Goal: Task Accomplishment & Management: Manage account settings

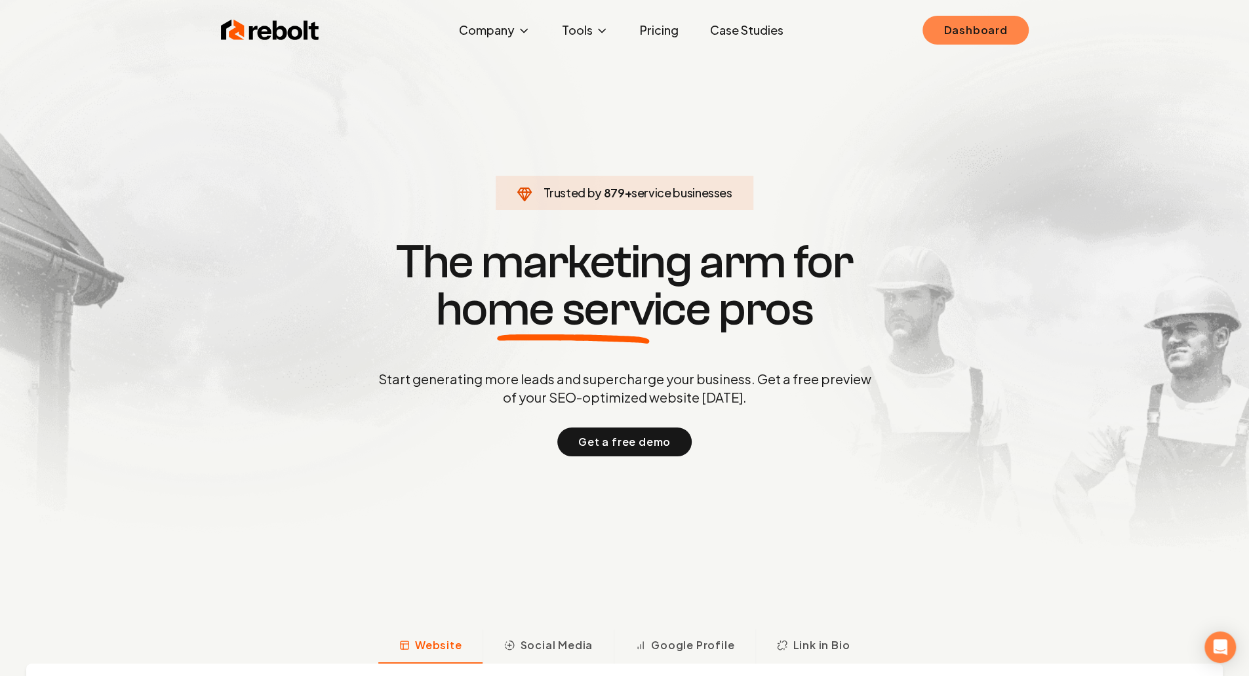
click at [957, 37] on link "Dashboard" at bounding box center [975, 30] width 106 height 29
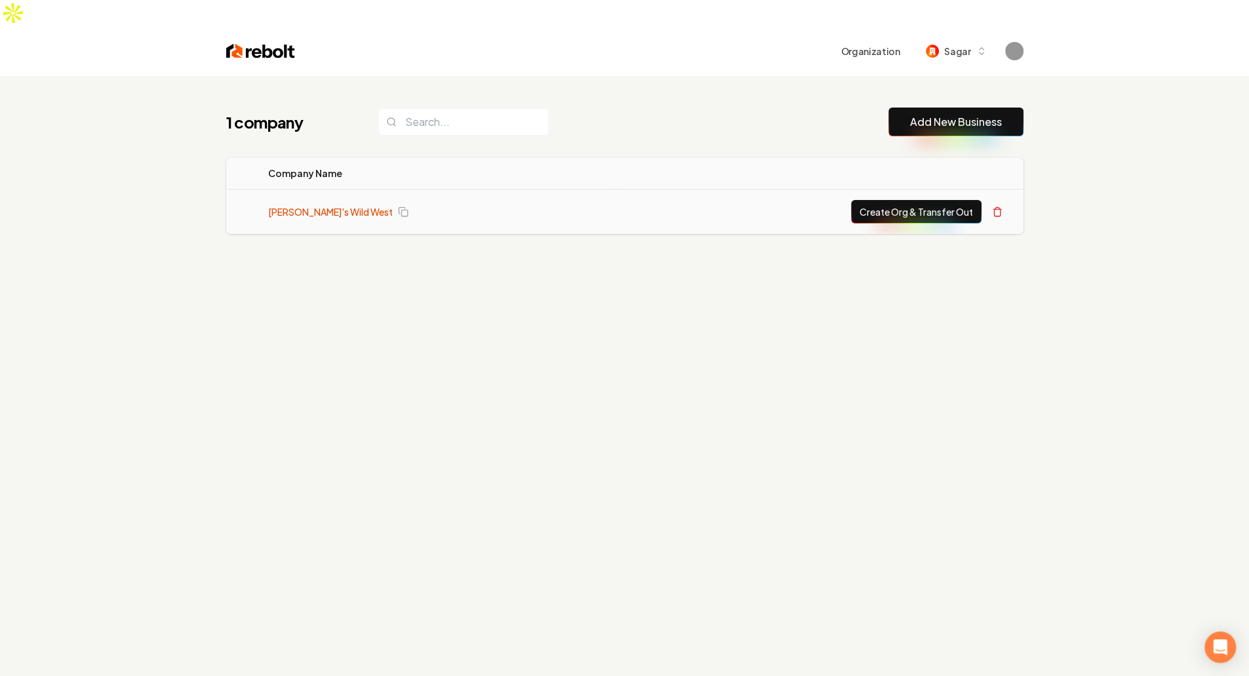
click at [319, 205] on link "[PERSON_NAME]'s Wild West" at bounding box center [330, 211] width 125 height 13
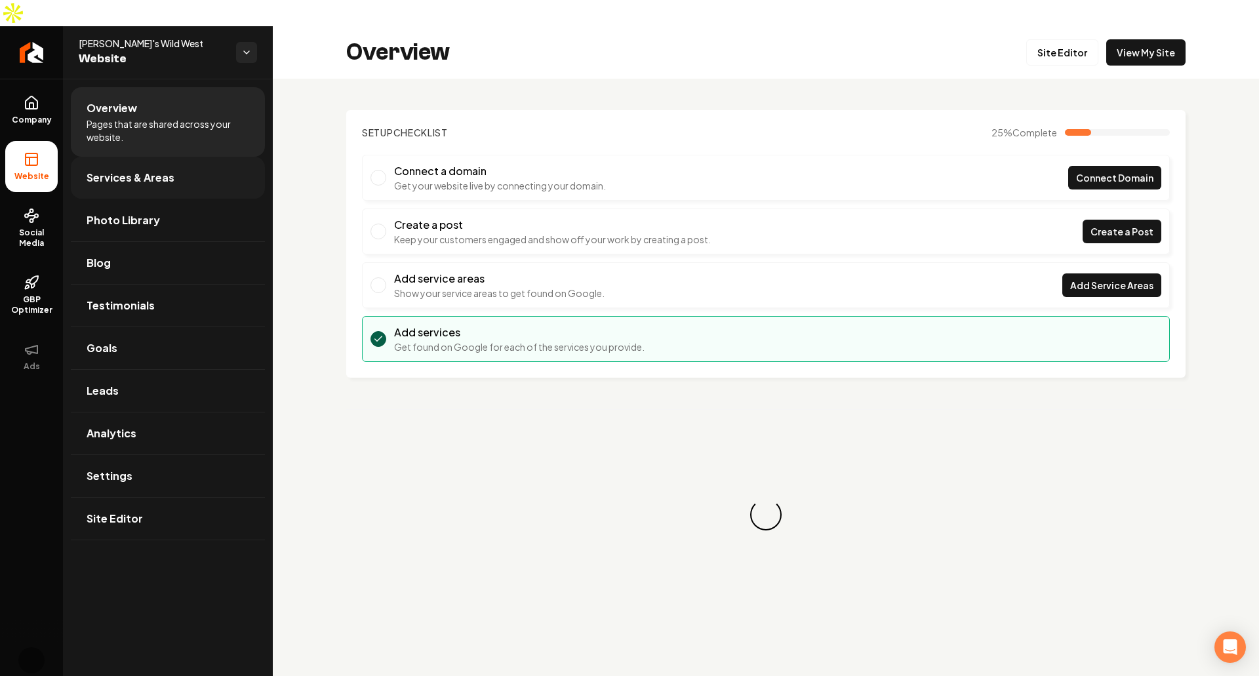
click at [177, 157] on link "Services & Areas" at bounding box center [168, 178] width 194 height 42
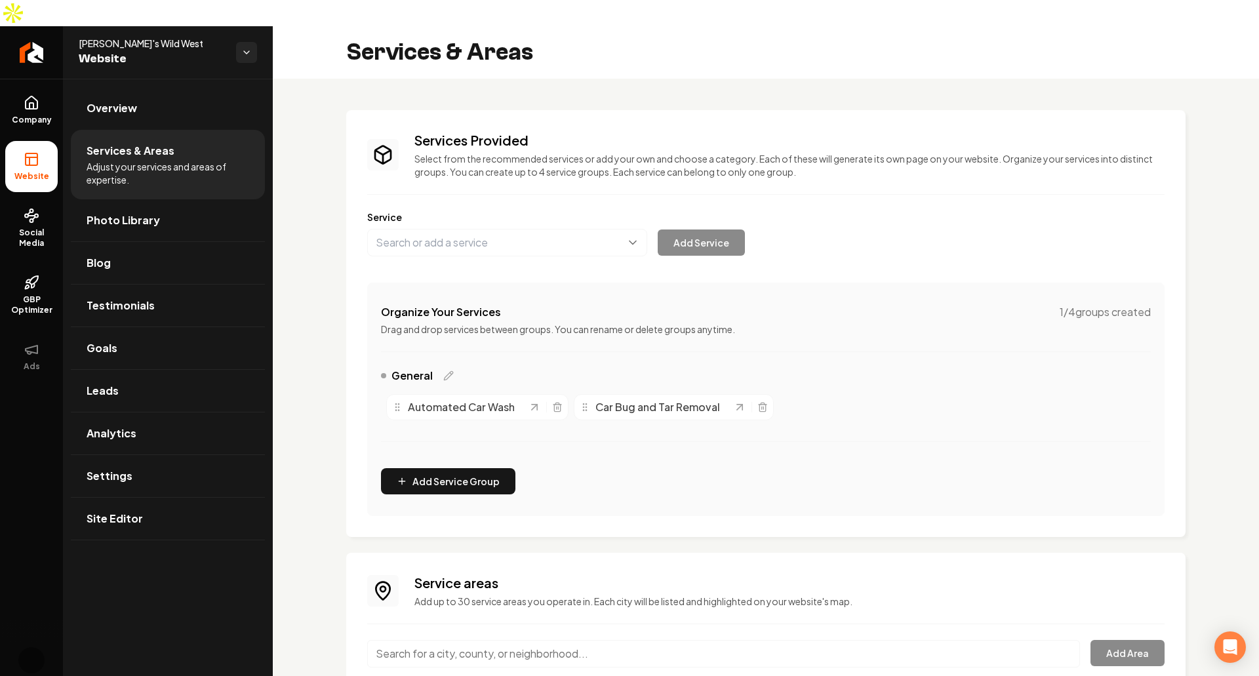
scroll to position [50, 0]
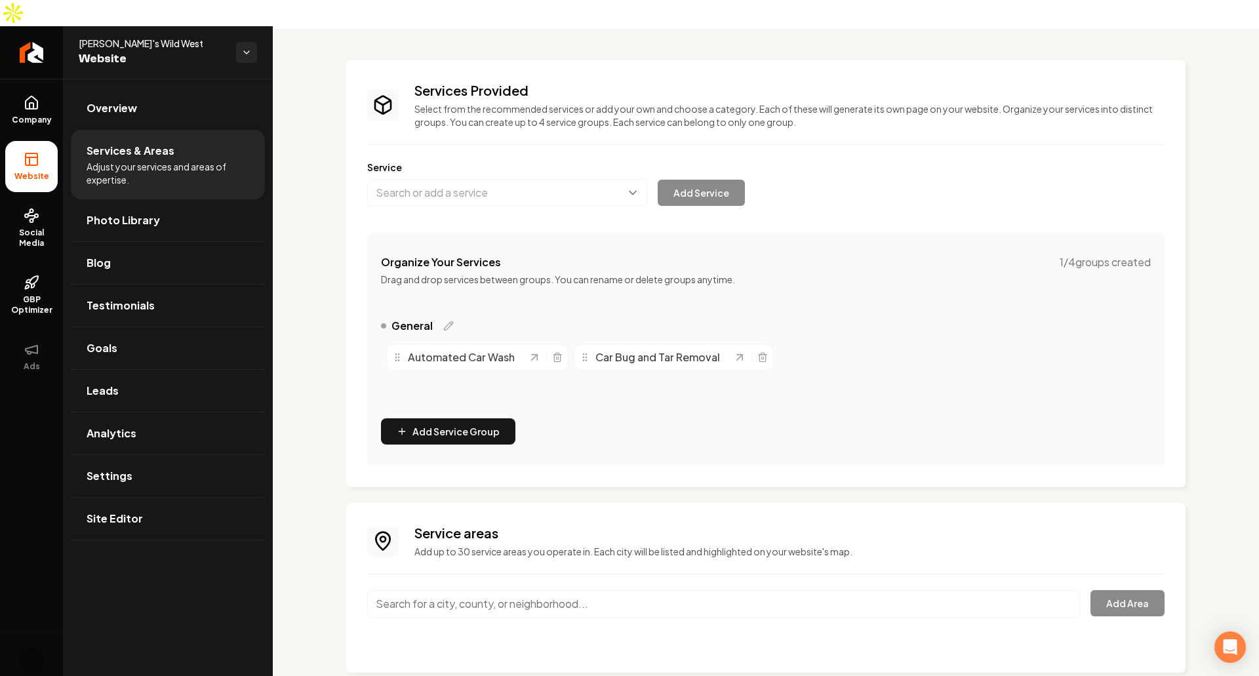
click at [536, 590] on input "Main content area" at bounding box center [723, 604] width 713 height 28
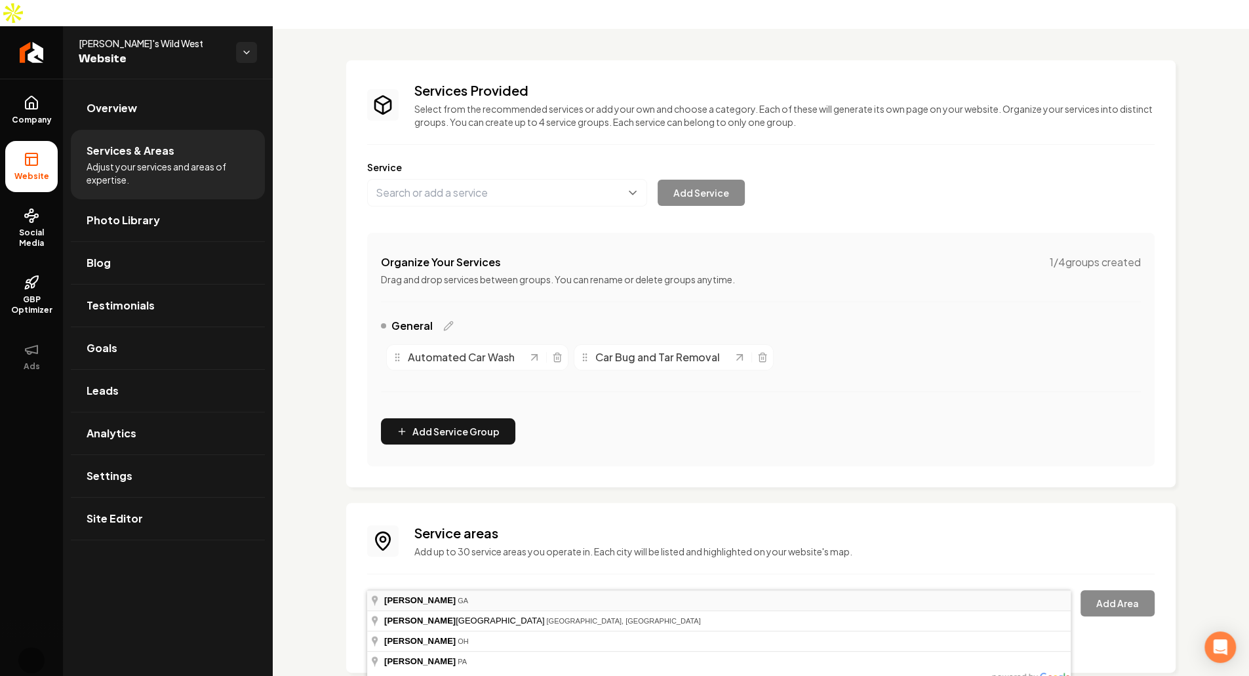
type input "[GEOGRAPHIC_DATA], [GEOGRAPHIC_DATA]"
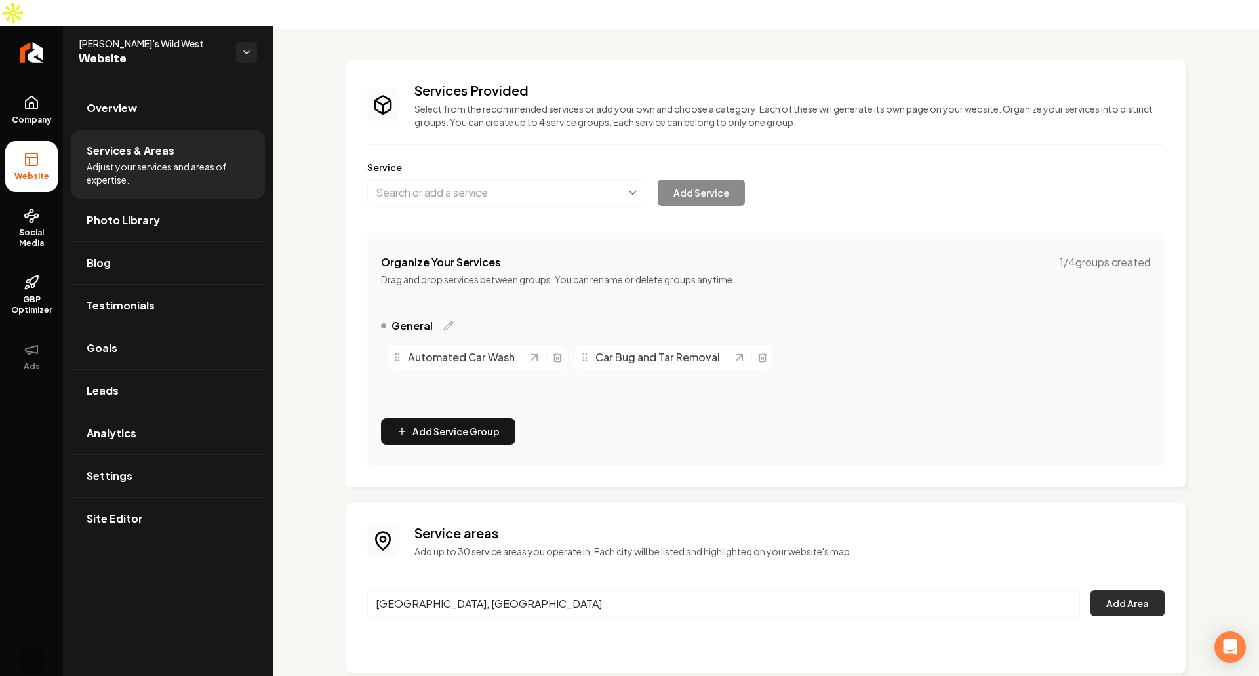
click at [1113, 590] on button "Add Area" at bounding box center [1127, 603] width 74 height 26
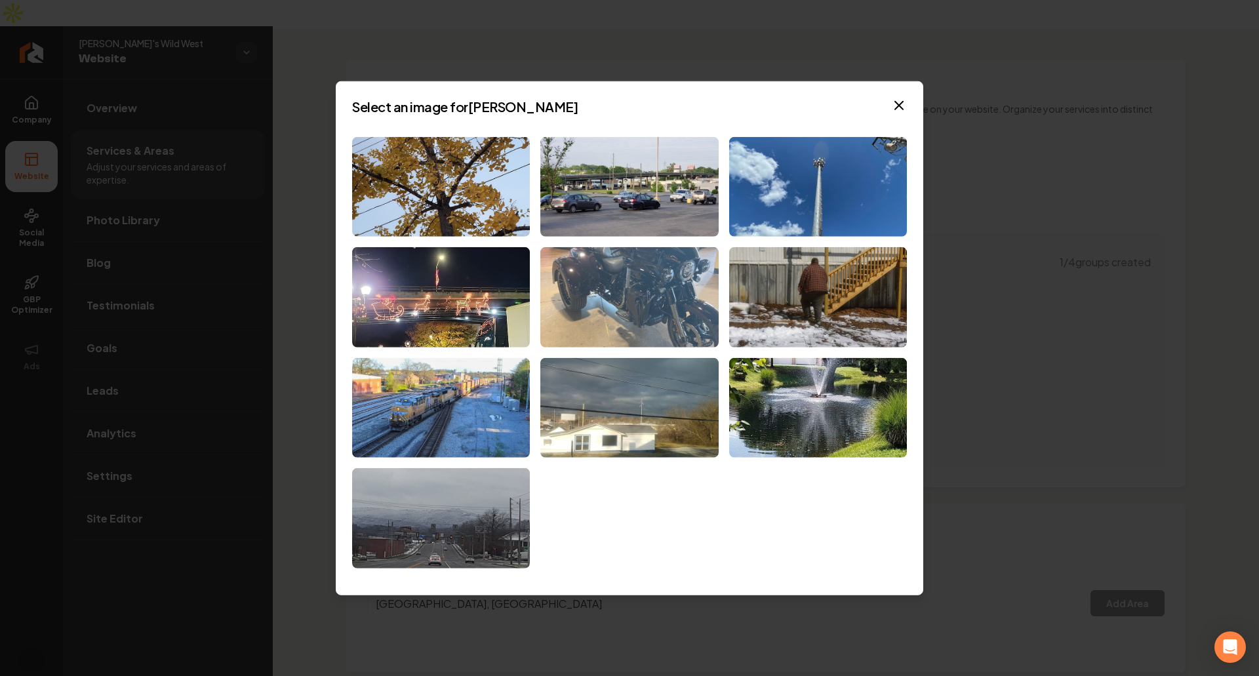
click at [646, 262] on img at bounding box center [629, 297] width 178 height 100
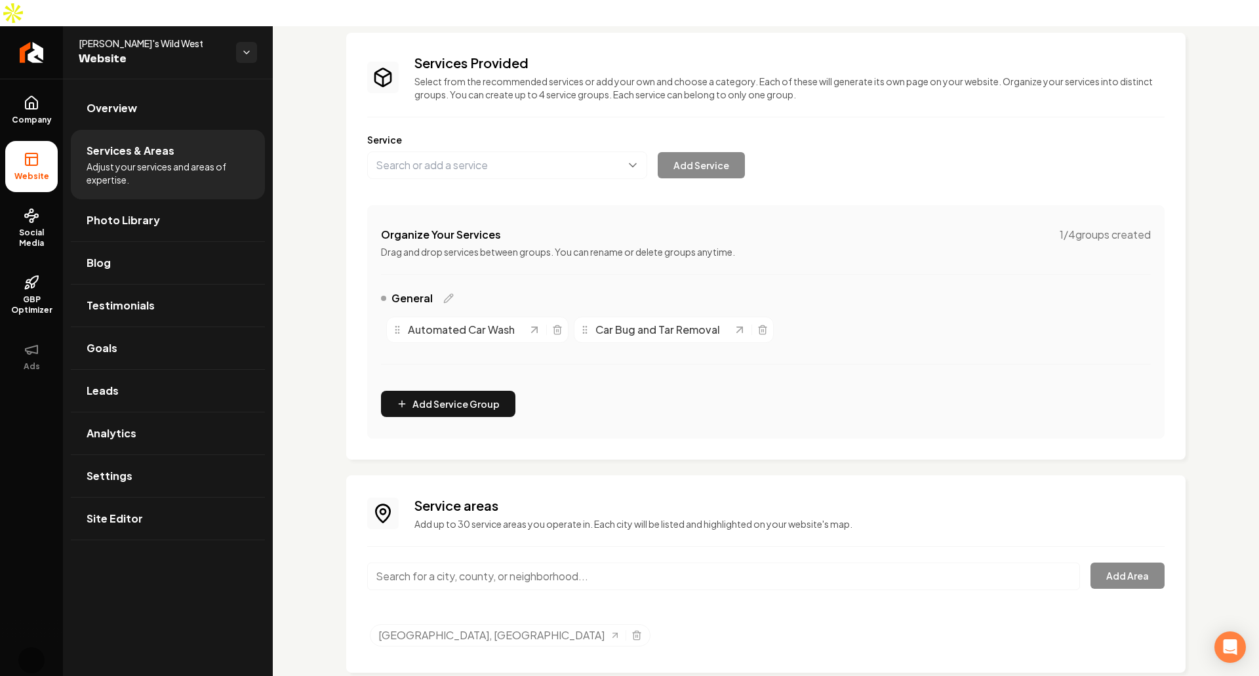
scroll to position [0, 0]
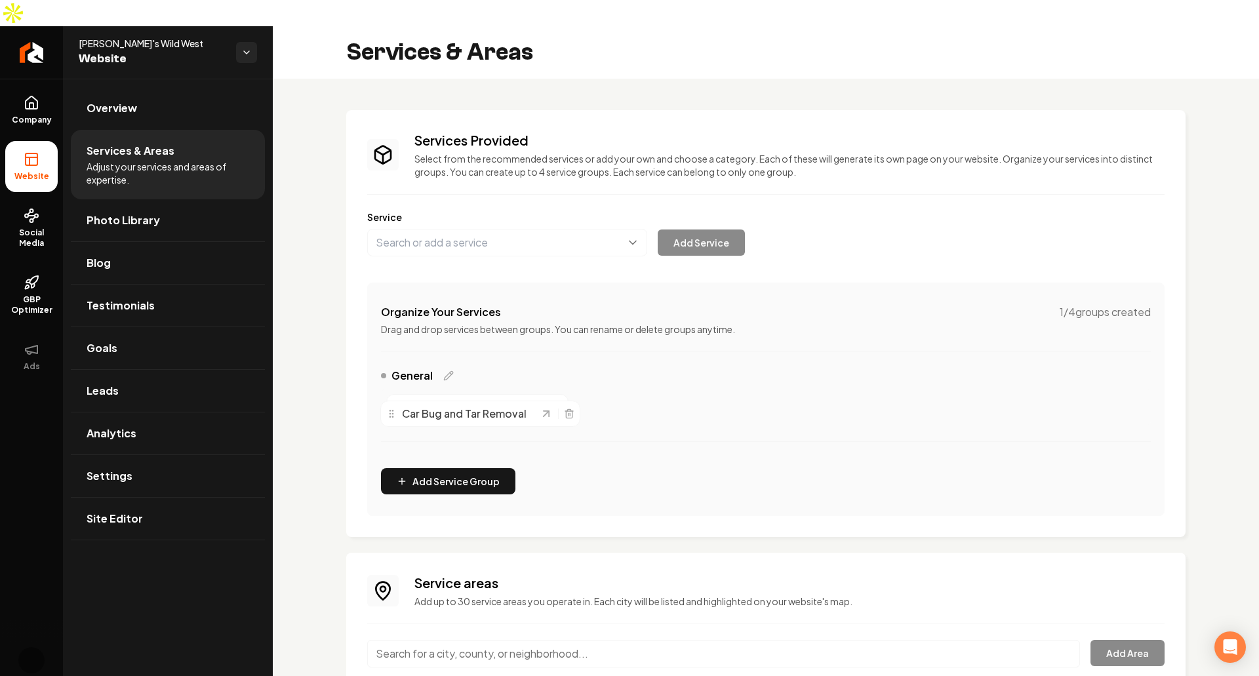
drag, startPoint x: 586, startPoint y: 380, endPoint x: 385, endPoint y: 387, distance: 200.7
click at [386, 408] on icon "Main content area" at bounding box center [391, 413] width 10 height 10
drag, startPoint x: 407, startPoint y: 372, endPoint x: 594, endPoint y: 394, distance: 188.1
click at [594, 394] on div "Automated Car Wash Car Bug and Tar Removal" at bounding box center [766, 407] width 770 height 37
drag, startPoint x: 396, startPoint y: 378, endPoint x: 788, endPoint y: 378, distance: 392.0
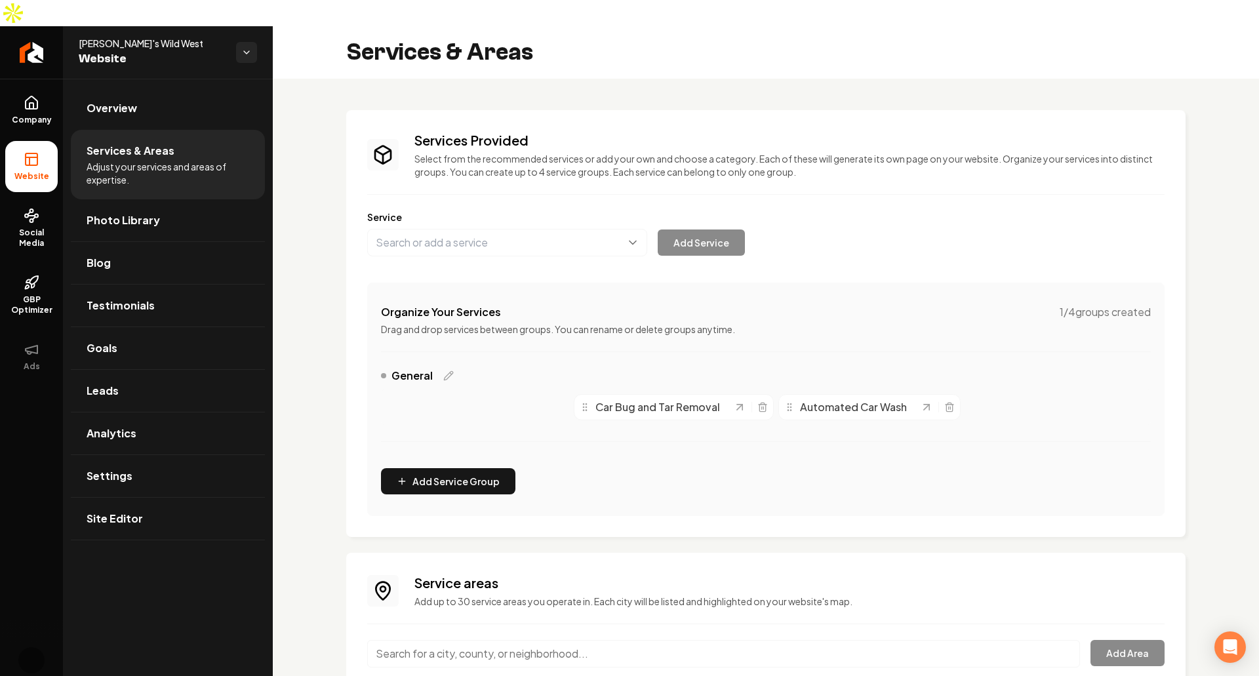
click at [788, 402] on icon "Main content area" at bounding box center [789, 407] width 10 height 10
drag, startPoint x: 583, startPoint y: 381, endPoint x: 395, endPoint y: 352, distance: 191.0
click at [395, 386] on circle "Main content area" at bounding box center [395, 386] width 1 height 1
drag, startPoint x: 390, startPoint y: 374, endPoint x: 412, endPoint y: 377, distance: 21.8
click at [412, 394] on div "Automated Car Wash" at bounding box center [477, 407] width 182 height 26
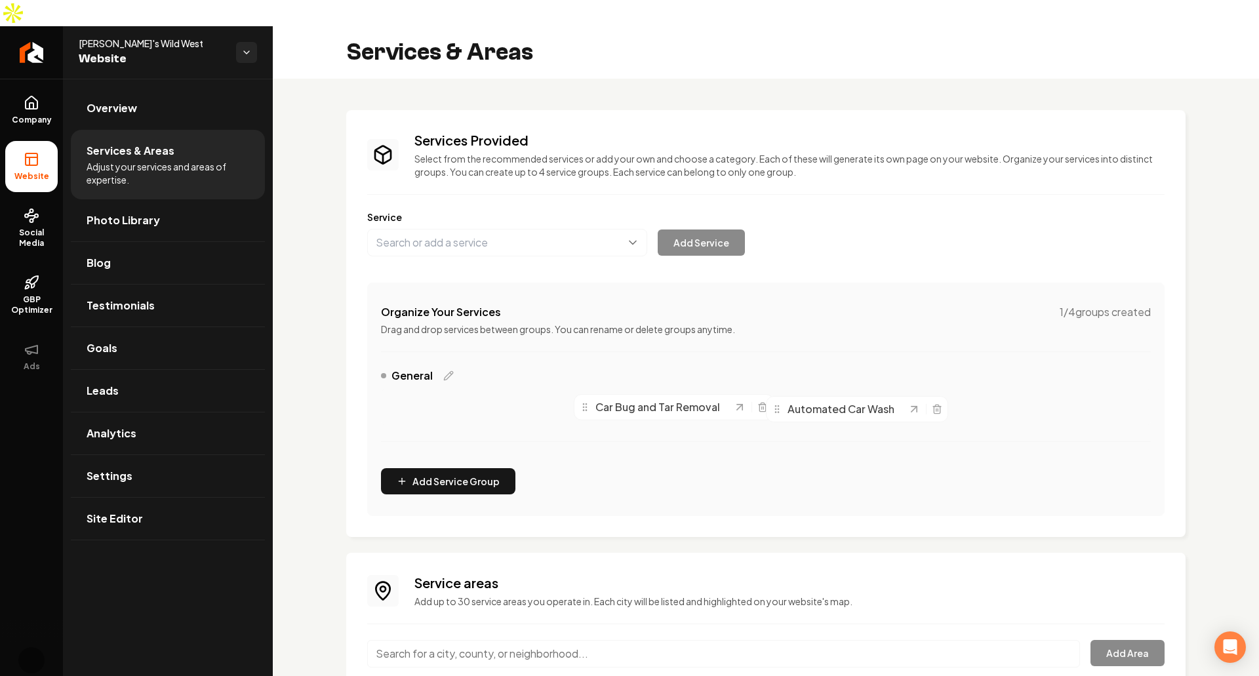
drag, startPoint x: 406, startPoint y: 380, endPoint x: 791, endPoint y: 385, distance: 384.8
click at [791, 401] on div "Automated Car Wash" at bounding box center [839, 409] width 136 height 16
drag, startPoint x: 595, startPoint y: 383, endPoint x: 390, endPoint y: 416, distance: 207.8
click at [399, 441] on span "Car Bug and Tar Removal" at bounding box center [461, 449] width 125 height 16
click at [391, 394] on div "Automated Car Wash" at bounding box center [477, 407] width 182 height 26
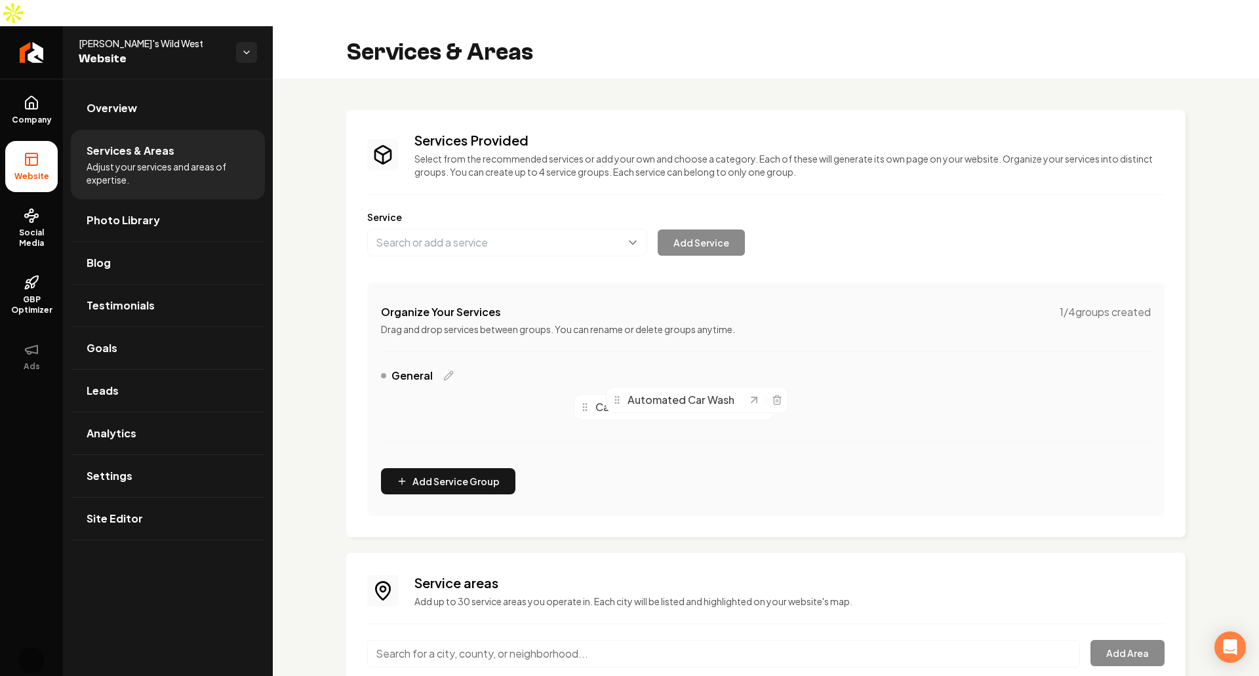
drag, startPoint x: 393, startPoint y: 385, endPoint x: 602, endPoint y: 385, distance: 208.4
click at [612, 395] on icon "Main content area" at bounding box center [617, 400] width 10 height 10
drag, startPoint x: 581, startPoint y: 386, endPoint x: 354, endPoint y: 374, distance: 227.1
click at [354, 374] on div "Services Provided Select from the recommended services or add your own and choo…" at bounding box center [765, 323] width 839 height 427
drag, startPoint x: 406, startPoint y: 380, endPoint x: 903, endPoint y: 421, distance: 499.3
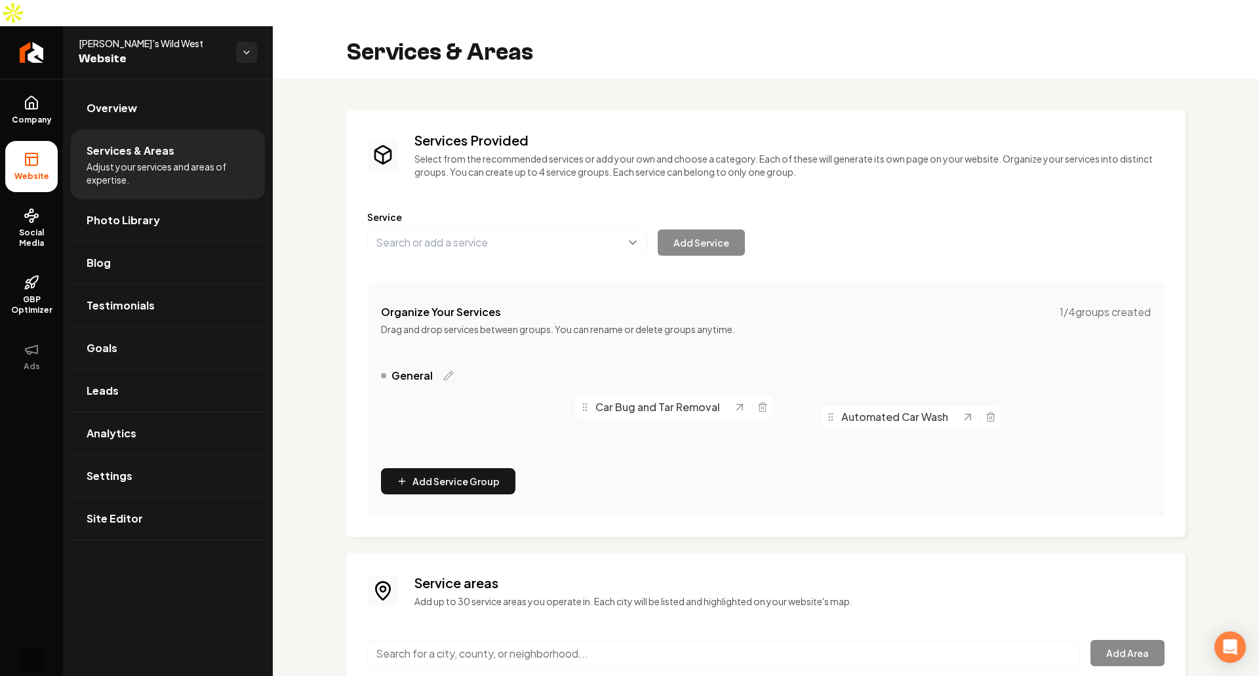
click at [903, 421] on div "Automated Car Wash" at bounding box center [893, 417] width 136 height 16
click at [438, 368] on div "General" at bounding box center [417, 376] width 73 height 16
click at [443, 370] on icon "Main content area" at bounding box center [448, 375] width 10 height 10
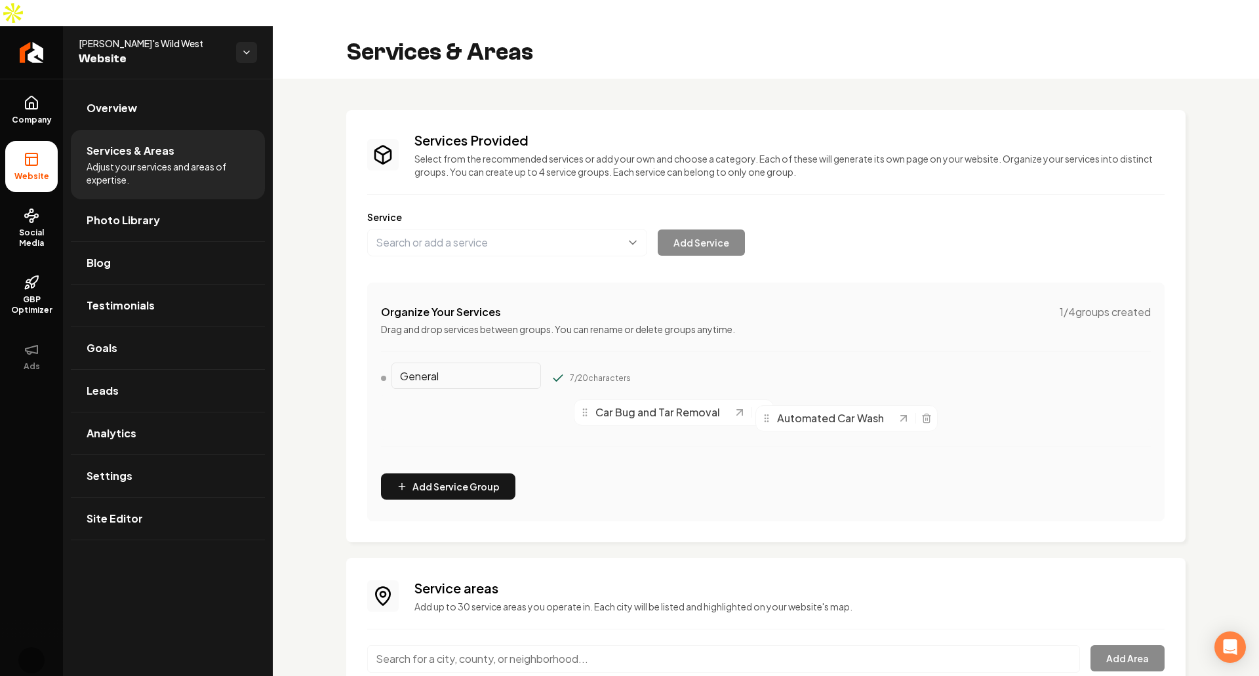
drag, startPoint x: 395, startPoint y: 389, endPoint x: 766, endPoint y: 395, distance: 370.4
click at [766, 413] on icon "Main content area" at bounding box center [766, 418] width 10 height 10
drag, startPoint x: 625, startPoint y: 390, endPoint x: 345, endPoint y: 381, distance: 280.0
click at [345, 381] on div "Services Provided Select from the recommended services or add your own and choo…" at bounding box center [766, 433] width 986 height 708
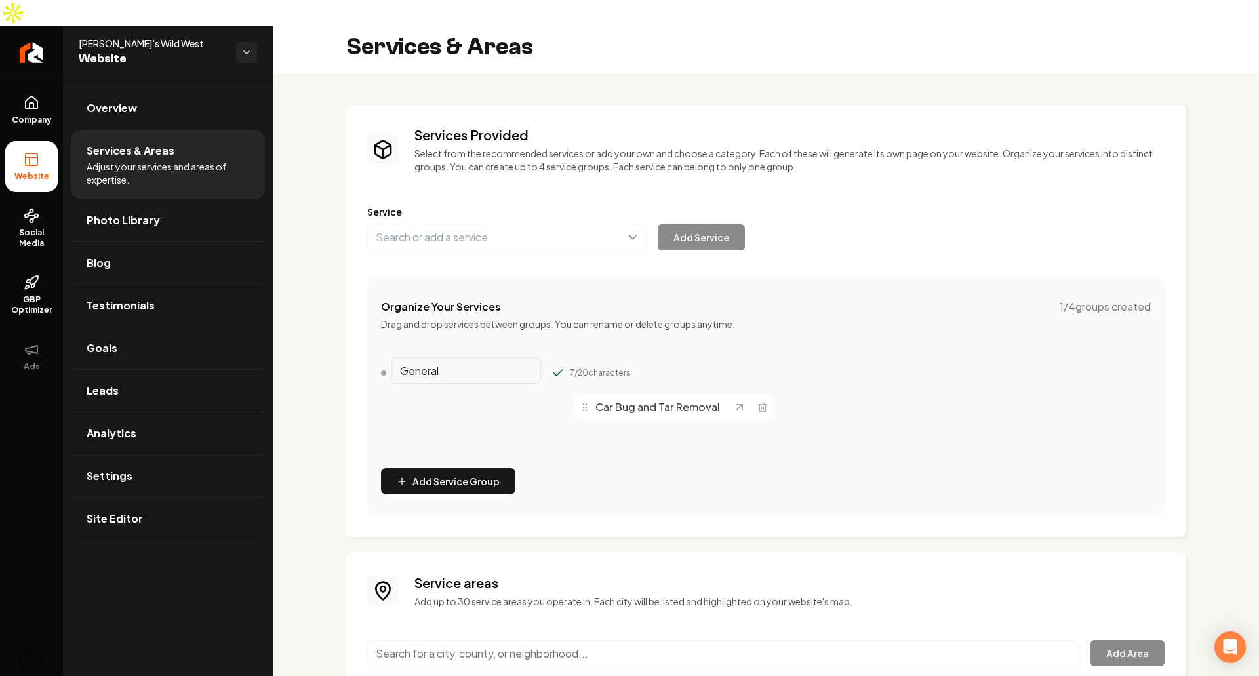
drag, startPoint x: 444, startPoint y: 380, endPoint x: 939, endPoint y: 559, distance: 525.9
click at [939, 559] on div "Services Provided Select from the recommended services or add your own and choo…" at bounding box center [765, 427] width 839 height 645
click at [505, 471] on div "Organize Your Services 1 / 4 groups created Drag and drop services between grou…" at bounding box center [765, 395] width 797 height 239
drag, startPoint x: 467, startPoint y: 452, endPoint x: 439, endPoint y: 439, distance: 30.5
click at [439, 439] on div "Organize Your Services 1 / 4 groups created Drag and drop services between grou…" at bounding box center [765, 395] width 797 height 239
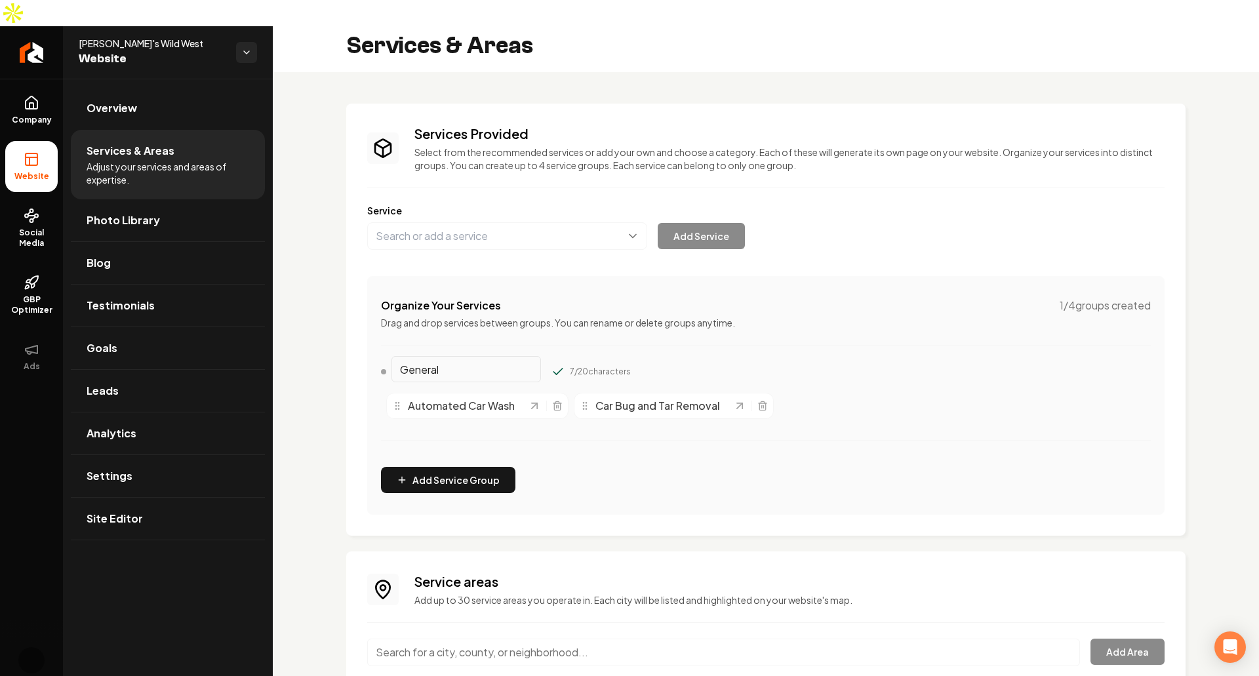
click at [644, 404] on div "General 7 / 20 characters Automated Car Wash Car Bug and Tar Removal" at bounding box center [766, 408] width 770 height 95
click at [862, 361] on div "General 7 / 20 characters" at bounding box center [766, 374] width 770 height 26
click at [1098, 298] on span "1 / 4 groups created" at bounding box center [1104, 306] width 91 height 16
click at [551, 365] on div "7 / 20 characters" at bounding box center [590, 371] width 79 height 13
click at [551, 365] on icon "Main content area" at bounding box center [557, 371] width 13 height 13
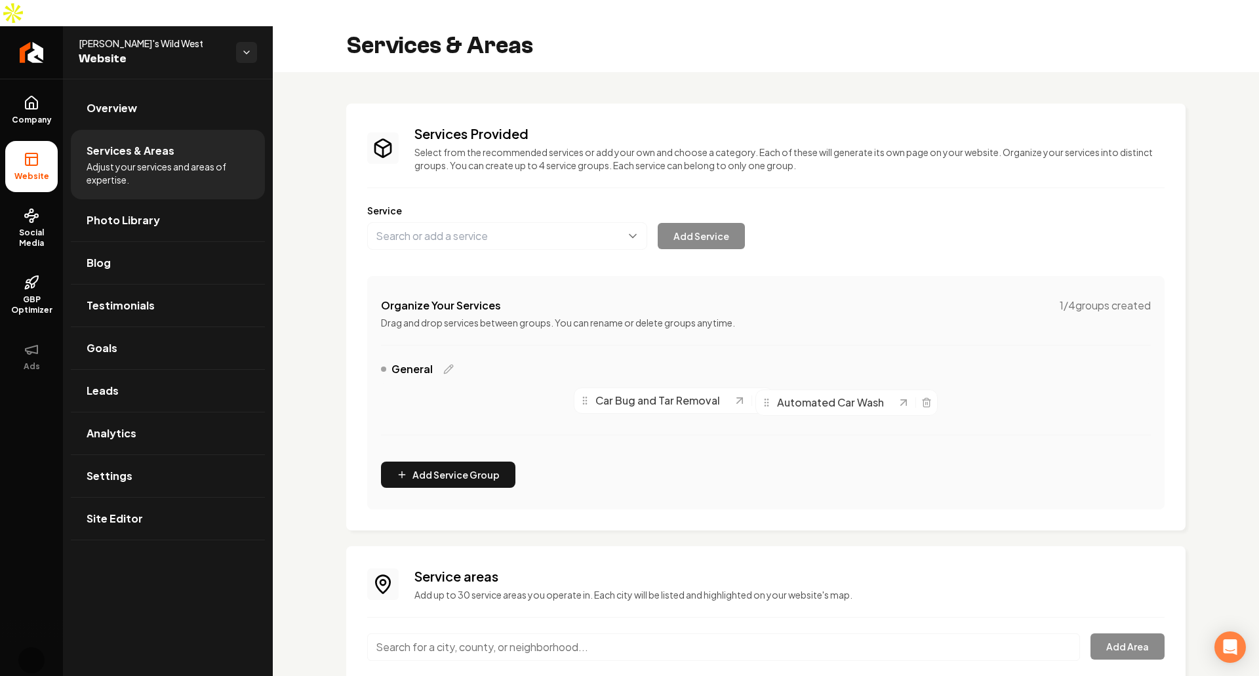
drag, startPoint x: 392, startPoint y: 376, endPoint x: 761, endPoint y: 377, distance: 369.0
click at [761, 397] on icon "Main content area" at bounding box center [766, 402] width 10 height 10
drag, startPoint x: 584, startPoint y: 373, endPoint x: 396, endPoint y: 374, distance: 188.1
click at [398, 404] on circle "Main content area" at bounding box center [398, 404] width 1 height 1
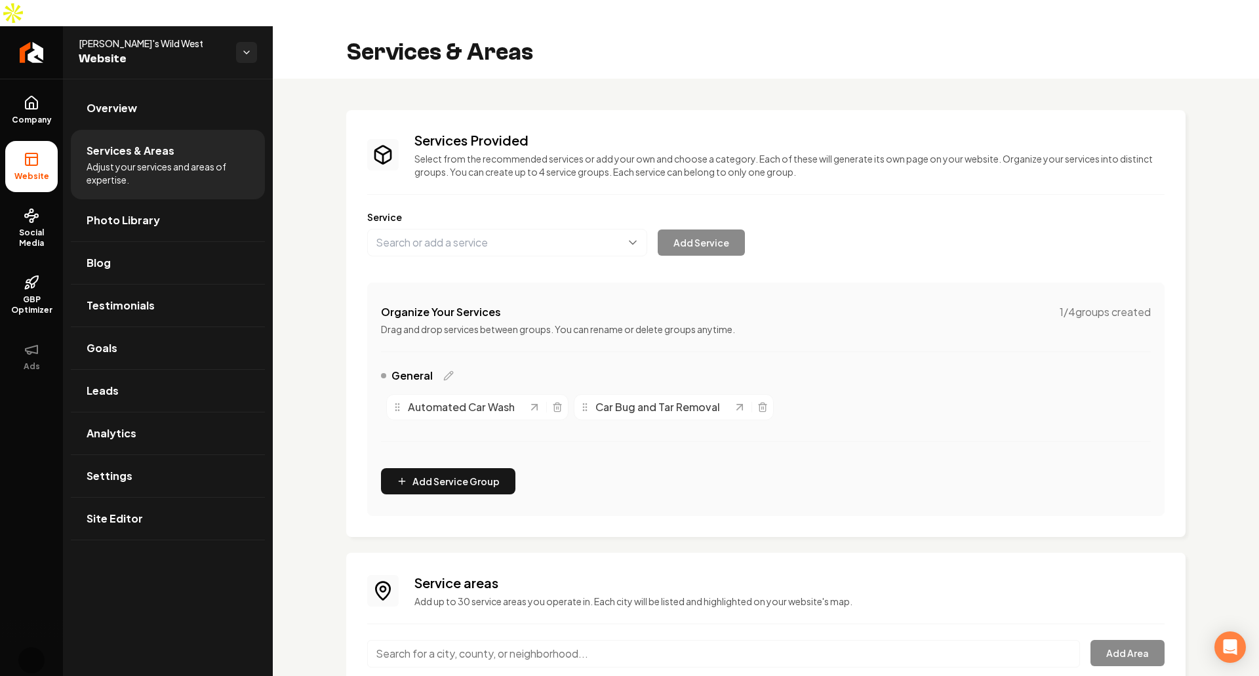
scroll to position [77, 0]
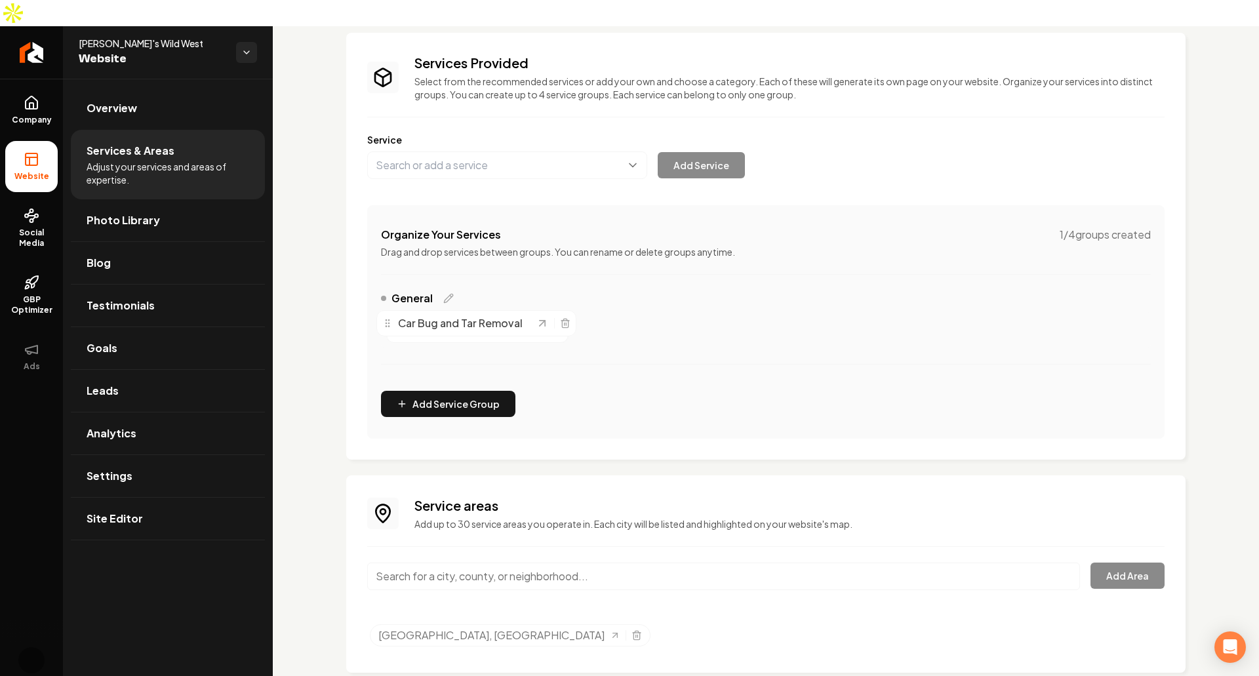
drag, startPoint x: 589, startPoint y: 306, endPoint x: 391, endPoint y: 300, distance: 198.1
click at [391, 315] on div "Car Bug and Tar Removal" at bounding box center [458, 323] width 153 height 16
drag, startPoint x: 403, startPoint y: 305, endPoint x: 829, endPoint y: 306, distance: 425.4
click at [829, 321] on div "Automated Car Wash" at bounding box center [883, 329] width 136 height 16
drag, startPoint x: 587, startPoint y: 306, endPoint x: 383, endPoint y: 315, distance: 204.7
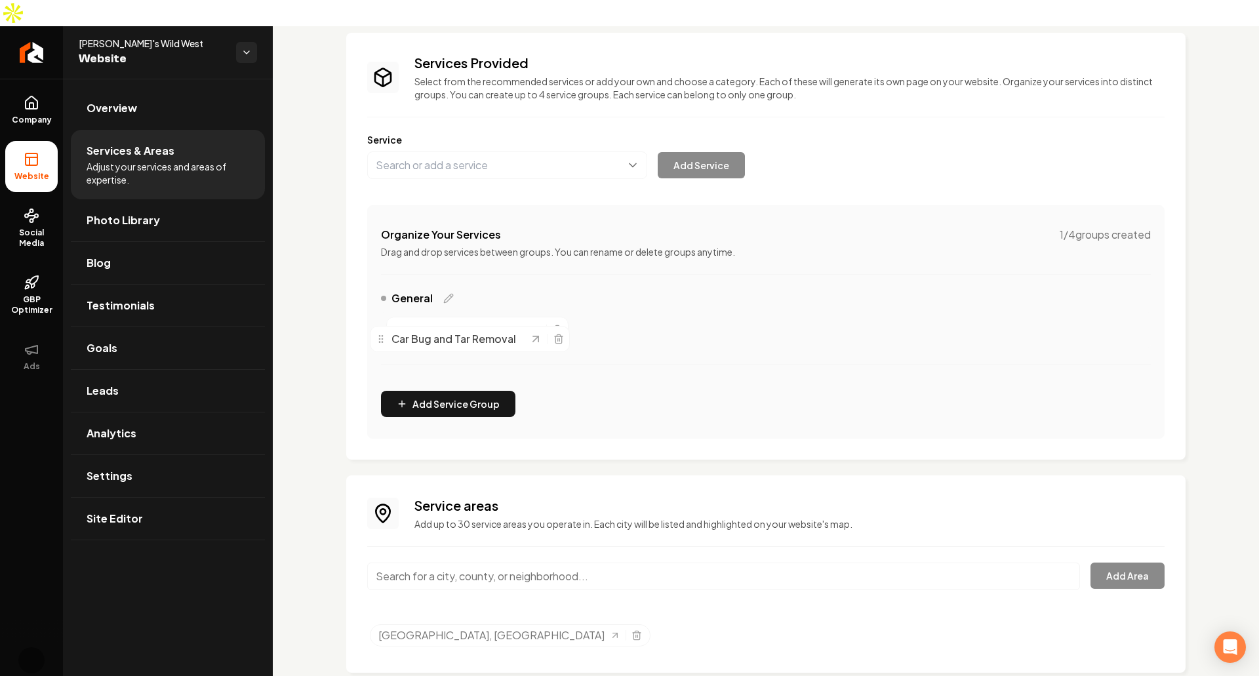
click at [383, 334] on icon "Main content area" at bounding box center [381, 339] width 10 height 10
drag, startPoint x: 397, startPoint y: 301, endPoint x: 796, endPoint y: 306, distance: 398.6
click at [798, 309] on icon "Main content area" at bounding box center [803, 314] width 10 height 10
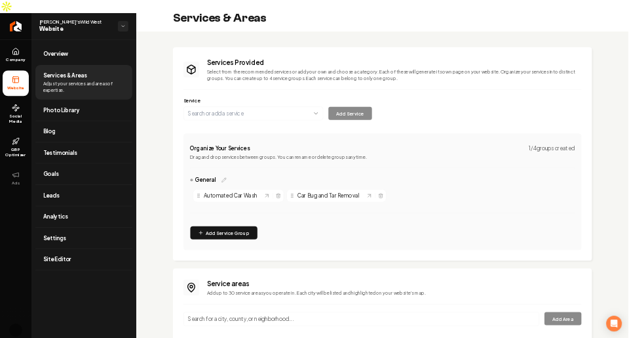
scroll to position [7, 0]
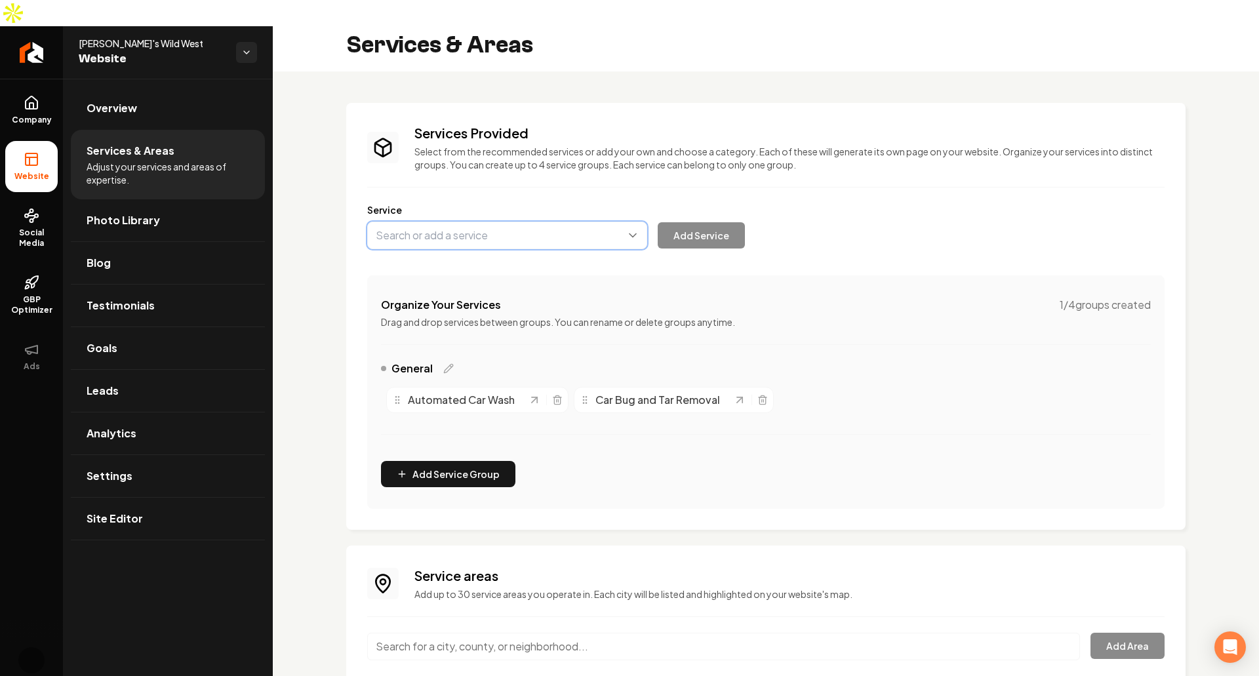
click at [528, 222] on button "Main content area" at bounding box center [507, 236] width 280 height 28
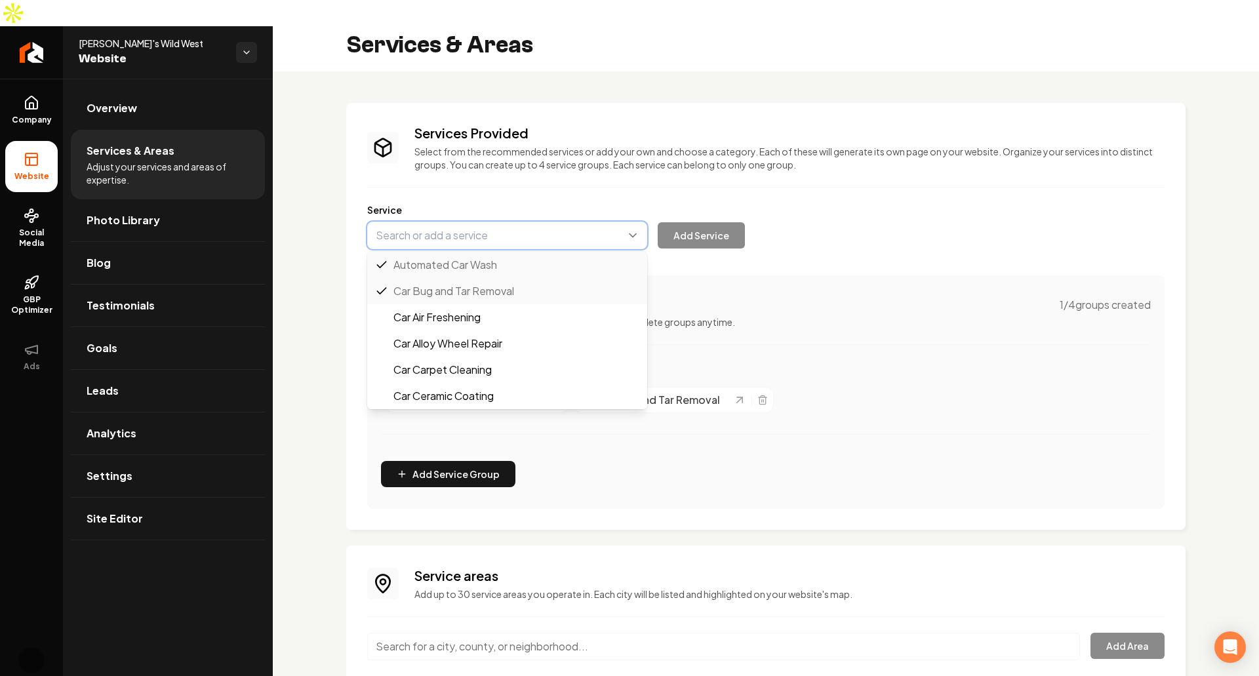
type input "Car Air Freshening"
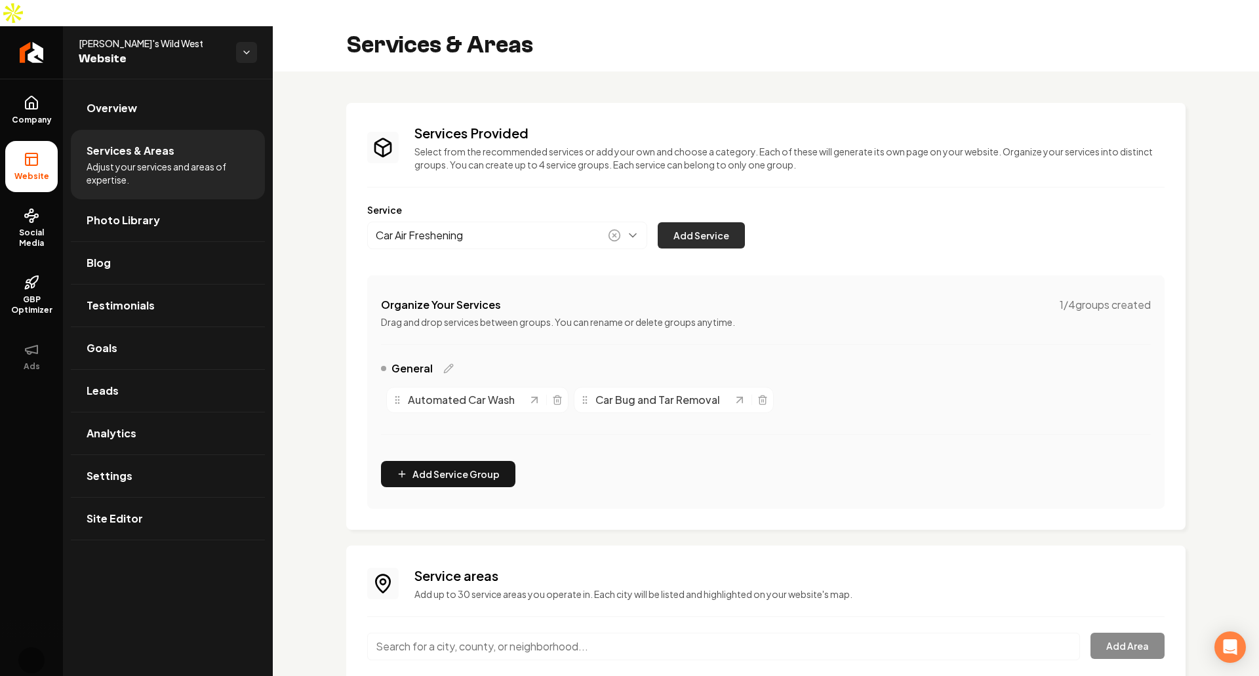
click at [697, 222] on button "Add Service" at bounding box center [700, 235] width 87 height 26
click at [412, 461] on button "Add Service Group" at bounding box center [448, 474] width 134 height 26
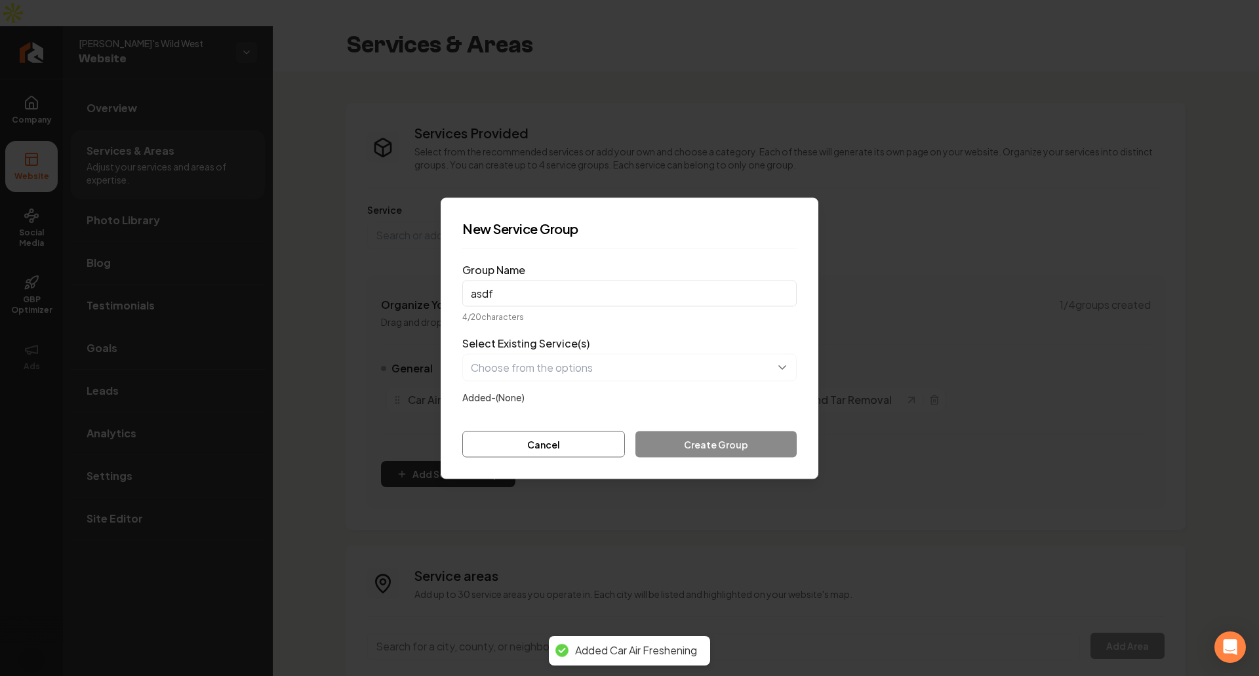
type input "asdf"
click at [545, 353] on div "Select Existing Service(s) Added- (None)" at bounding box center [629, 369] width 334 height 69
click at [566, 338] on label "Select Existing Service(s)" at bounding box center [525, 343] width 127 height 16
click at [573, 362] on button "button" at bounding box center [629, 367] width 334 height 28
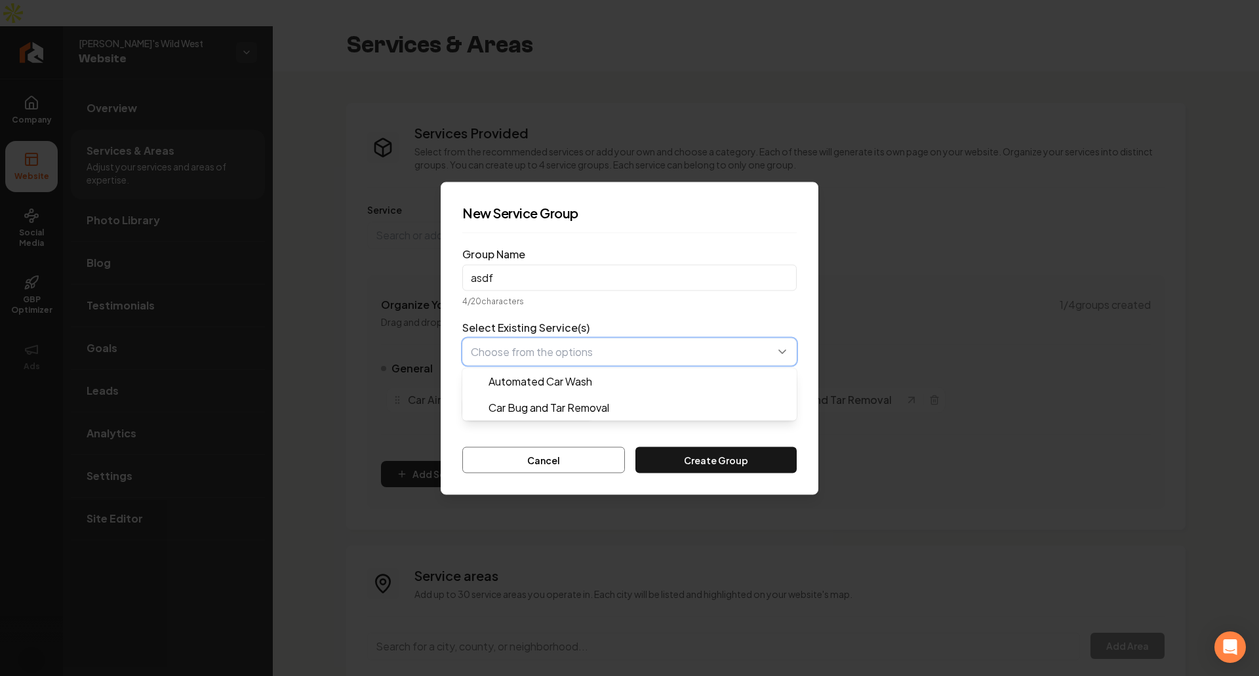
click at [582, 358] on button "button" at bounding box center [629, 352] width 334 height 28
click at [587, 359] on button "button" at bounding box center [629, 352] width 334 height 28
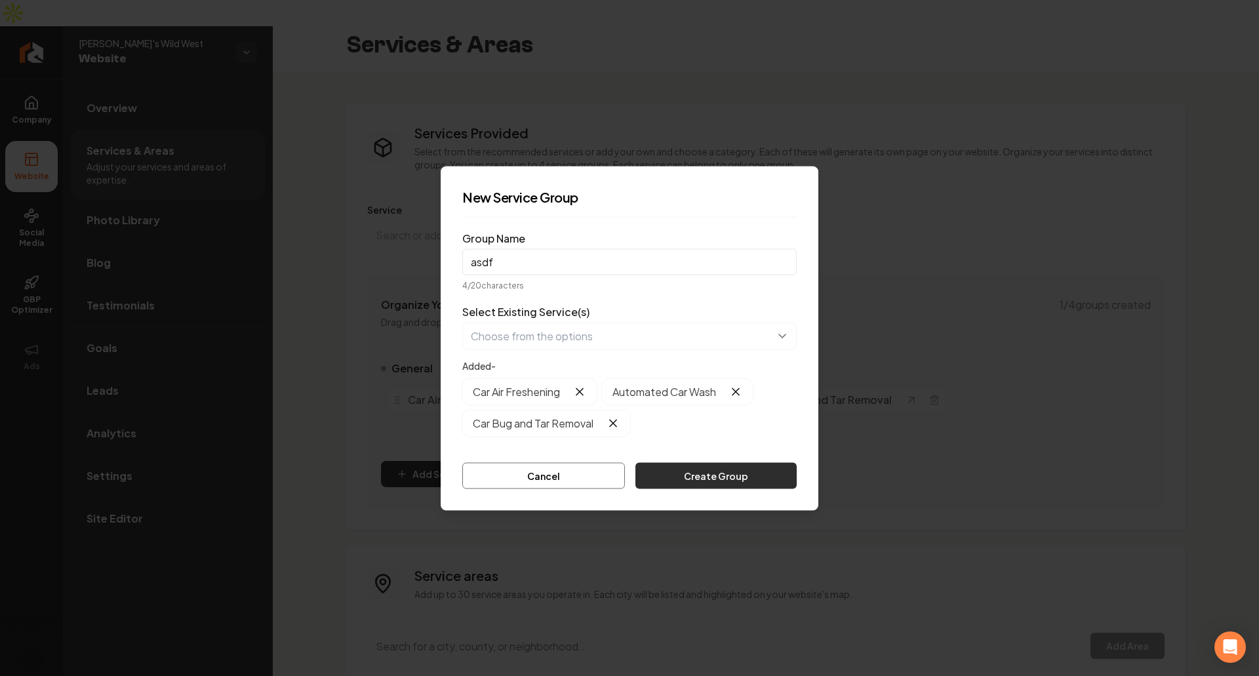
click at [751, 486] on button "Create Group" at bounding box center [715, 475] width 161 height 26
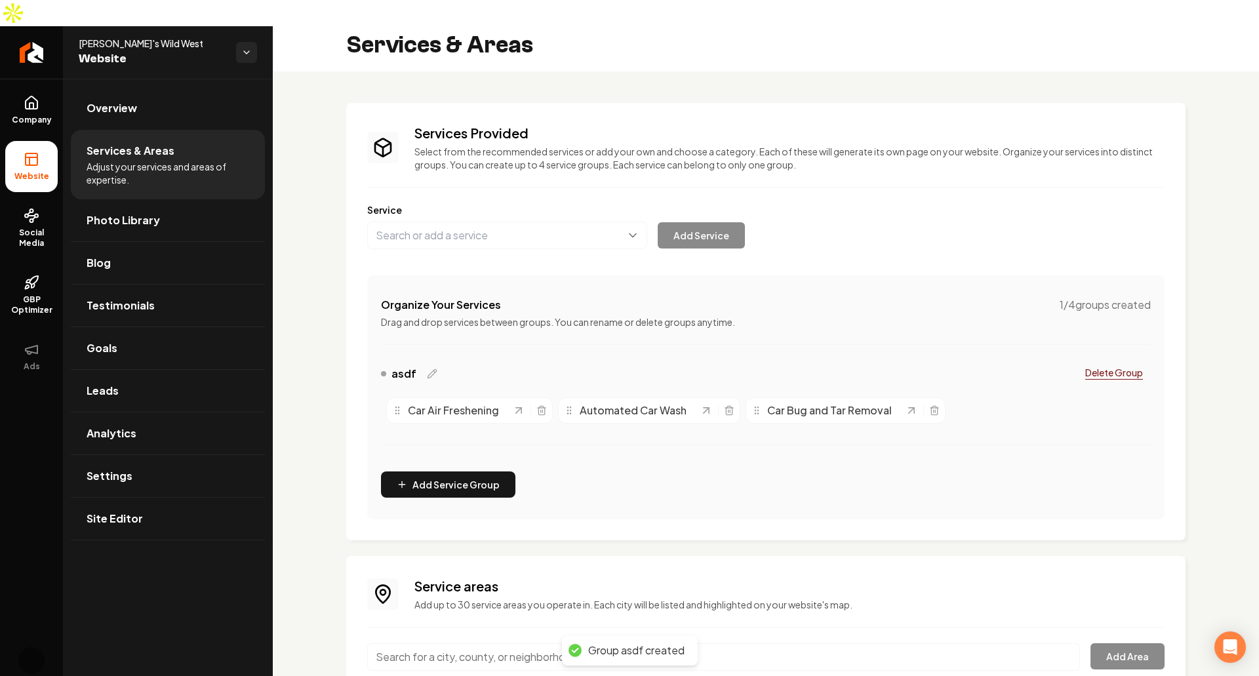
click at [631, 460] on div "Organize Your Services 1 / 4 groups created Drag and drop services between grou…" at bounding box center [765, 397] width 797 height 244
drag, startPoint x: 395, startPoint y: 387, endPoint x: 796, endPoint y: 391, distance: 400.5
click at [796, 418] on circle "Main content area" at bounding box center [796, 418] width 1 height 1
drag, startPoint x: 755, startPoint y: 385, endPoint x: 477, endPoint y: 383, distance: 278.6
click at [431, 394] on icon "Main content area" at bounding box center [426, 399] width 10 height 10
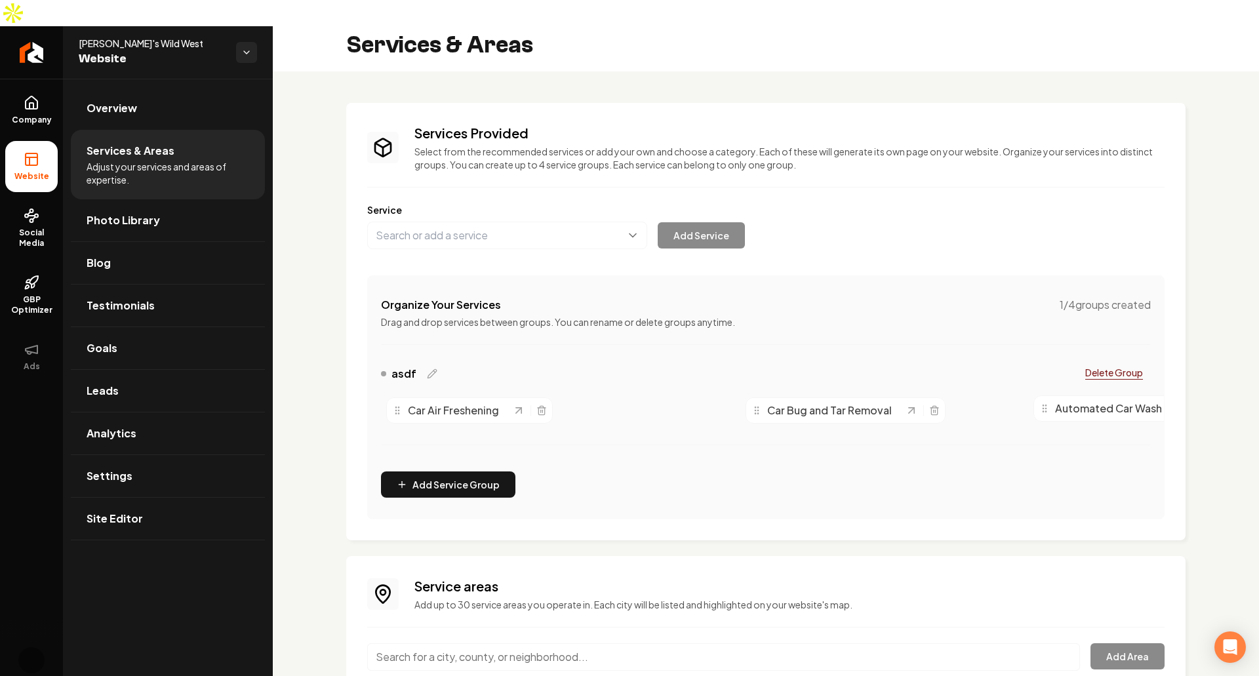
drag, startPoint x: 572, startPoint y: 387, endPoint x: 1024, endPoint y: 384, distance: 451.6
click at [1039, 403] on icon "Main content area" at bounding box center [1044, 408] width 10 height 10
click at [498, 471] on button "Add Service Group" at bounding box center [448, 484] width 134 height 26
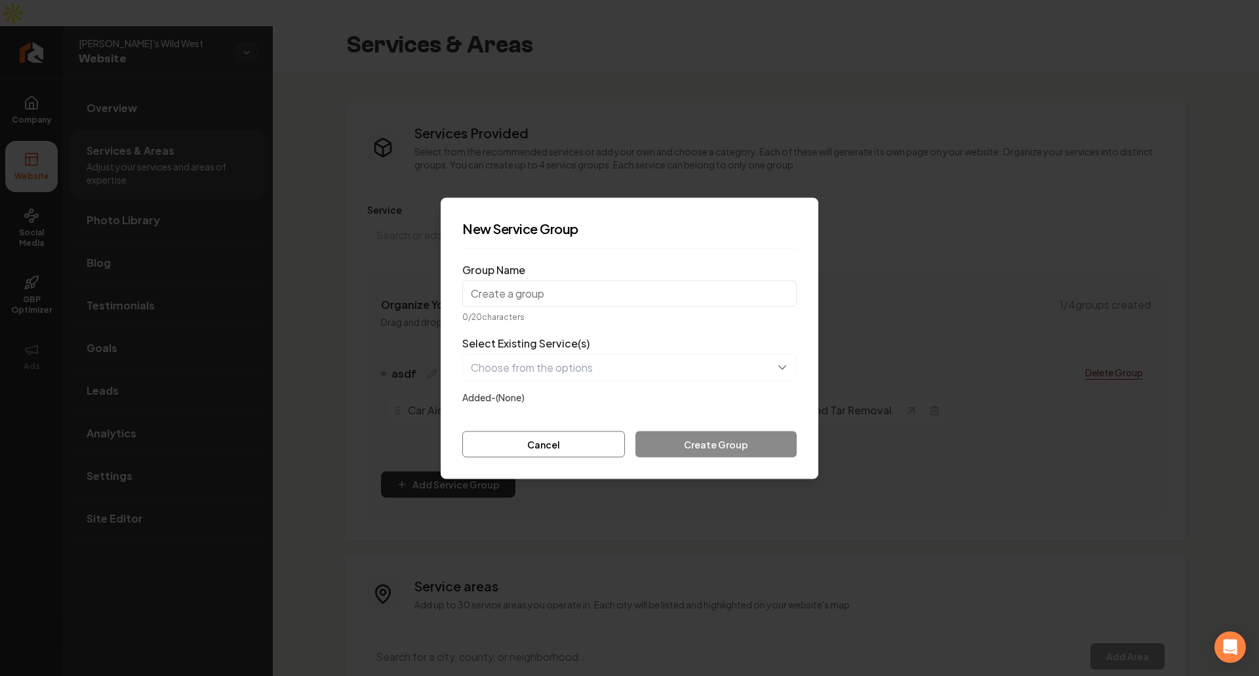
click at [493, 461] on div "New Service Group Group Name 0 / 20 characters Select Existing Service(s) Added…" at bounding box center [629, 337] width 378 height 281
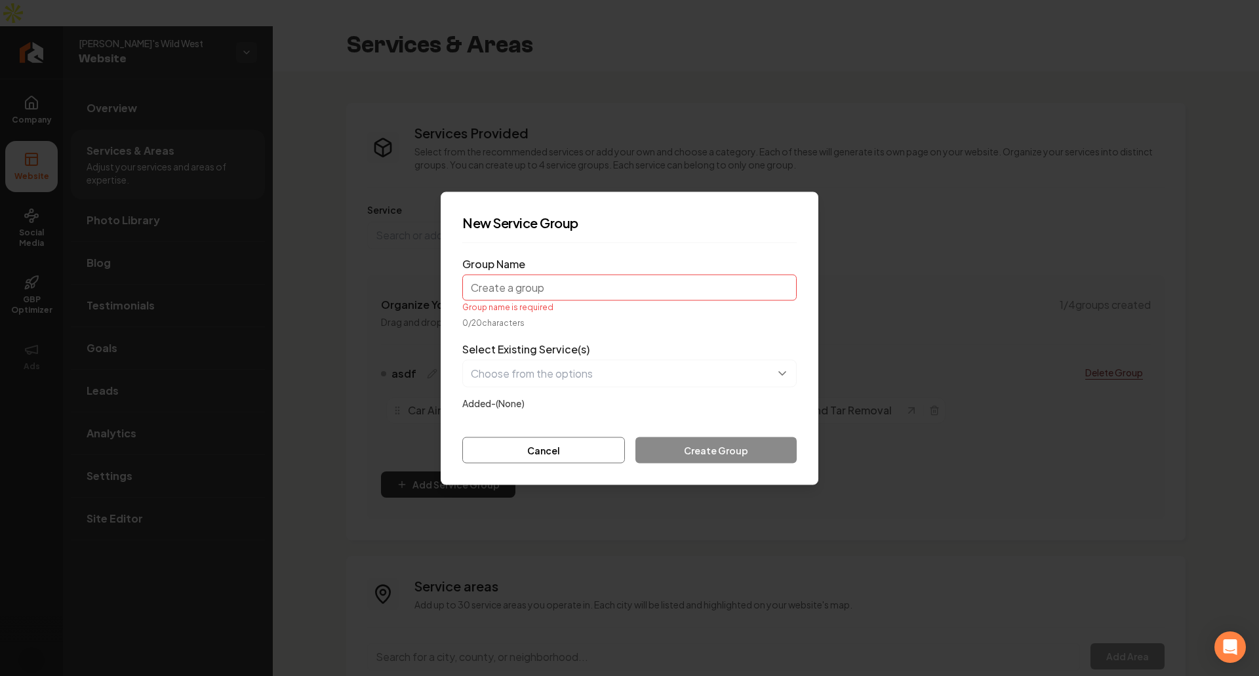
click at [564, 296] on input "Group Name" at bounding box center [629, 287] width 334 height 26
type input "A"
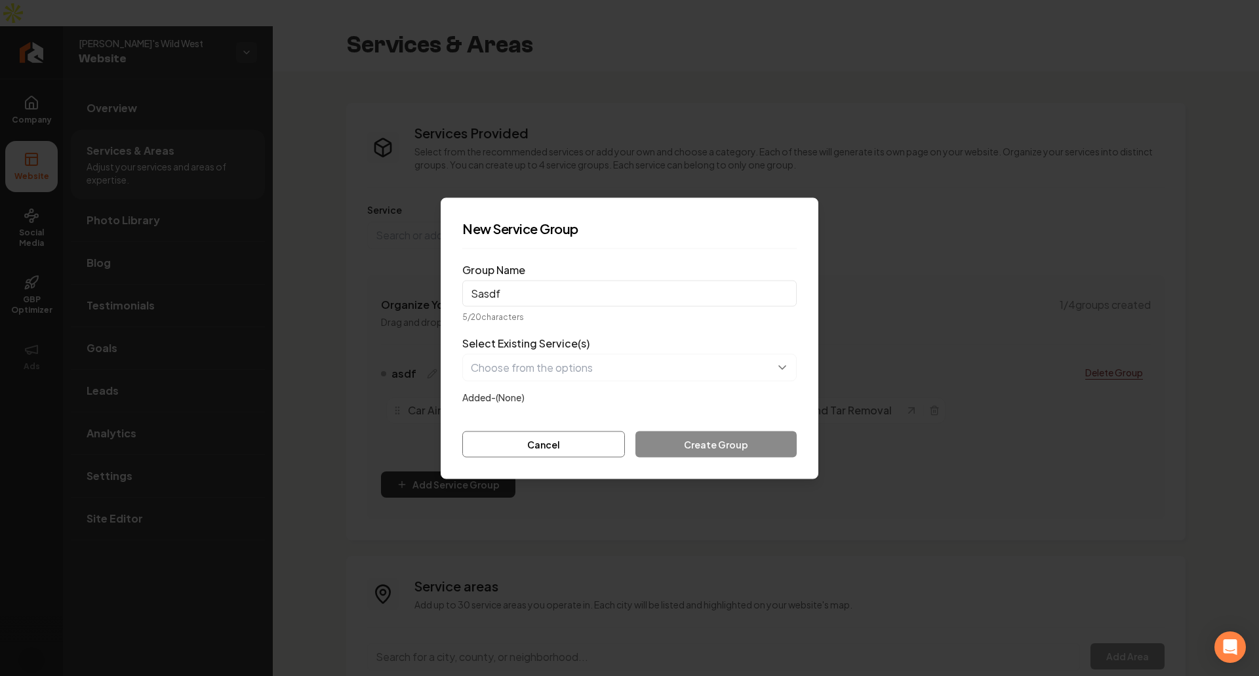
type input "Sasdf"
click at [586, 361] on button "button" at bounding box center [629, 367] width 334 height 28
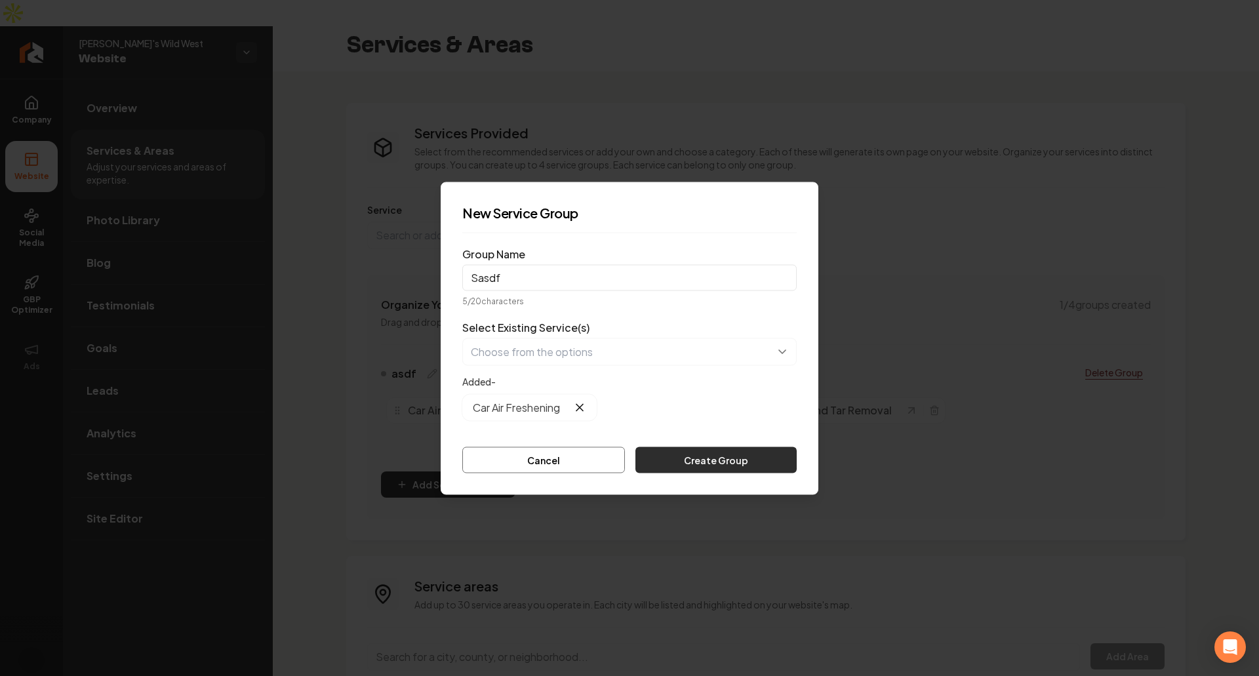
drag, startPoint x: 678, startPoint y: 445, endPoint x: 692, endPoint y: 452, distance: 15.8
click at [682, 448] on div "Cancel Create Group" at bounding box center [629, 459] width 334 height 26
click at [695, 454] on button "Create Group" at bounding box center [715, 459] width 161 height 26
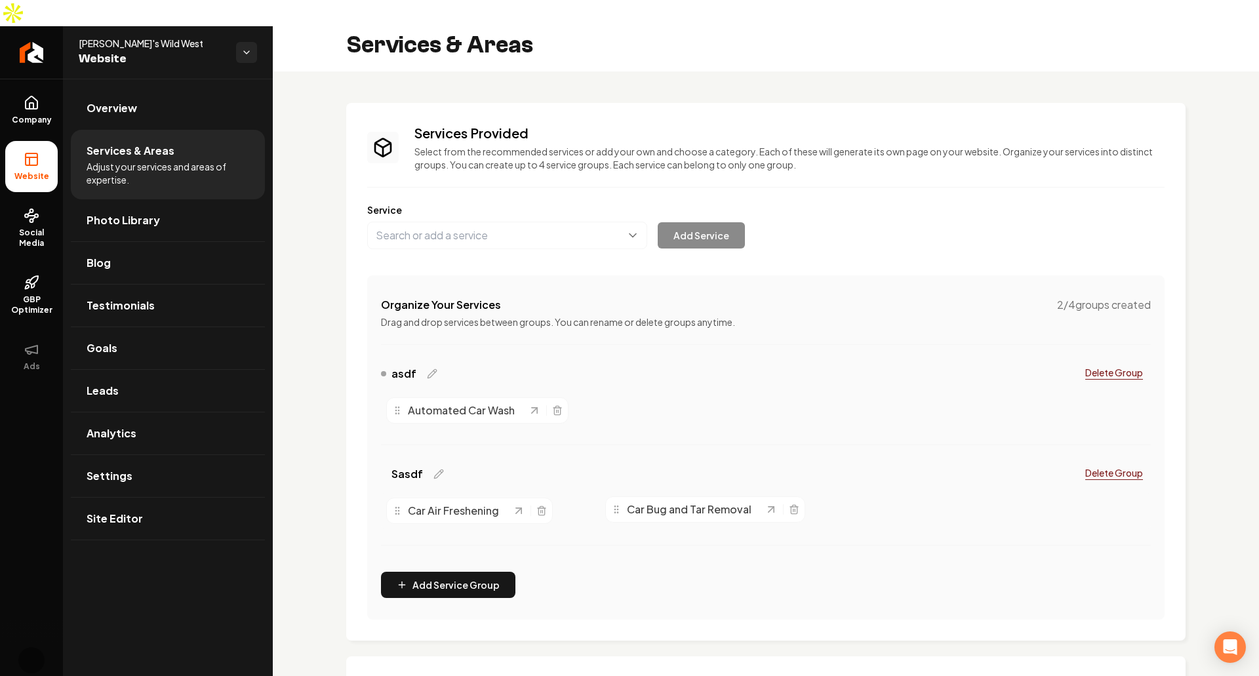
drag, startPoint x: 582, startPoint y: 386, endPoint x: 614, endPoint y: 486, distance: 104.5
click at [458, 315] on p "Drag and drop services between groups. You can rename or delete groups anytime." at bounding box center [766, 321] width 770 height 13
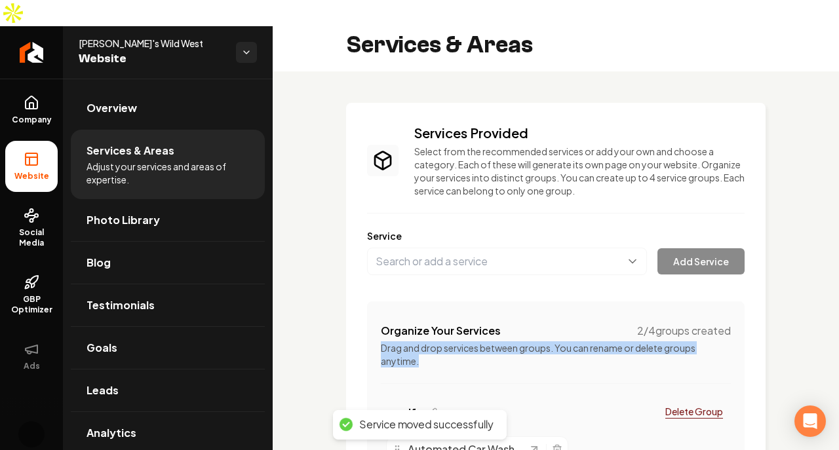
click at [589, 342] on p "Drag and drop services between groups. You can rename or delete groups anytime." at bounding box center [556, 355] width 350 height 26
click at [538, 342] on p "Drag and drop services between groups. You can rename or delete groups anytime." at bounding box center [556, 355] width 350 height 26
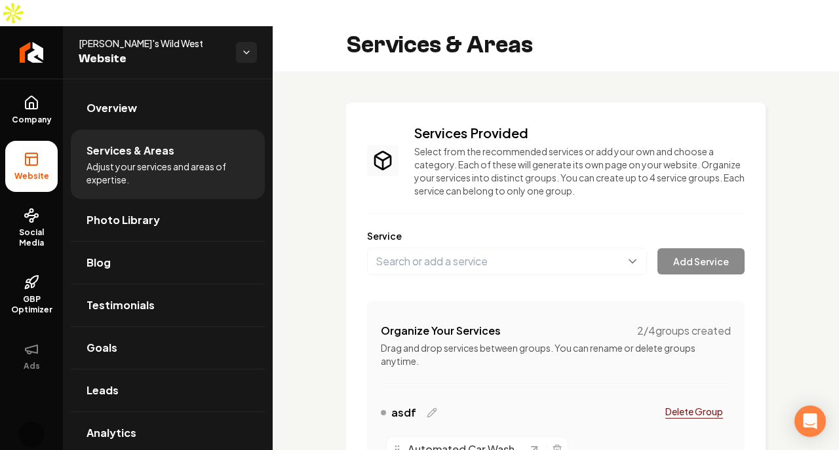
drag, startPoint x: 547, startPoint y: 311, endPoint x: 549, endPoint y: 324, distance: 13.4
click at [547, 323] on div "Organize Your Services 2 / 4 groups created Drag and drop services between grou…" at bounding box center [556, 345] width 350 height 45
click at [550, 342] on p "Drag and drop services between groups. You can rename or delete groups anytime." at bounding box center [556, 355] width 350 height 26
click at [563, 342] on p "Drag and drop services between groups. You can rename or delete groups anytime." at bounding box center [556, 355] width 350 height 26
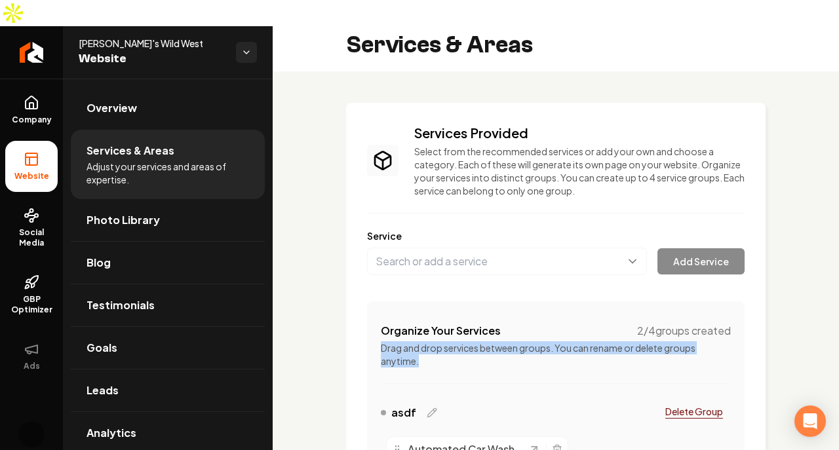
click at [564, 342] on p "Drag and drop services between groups. You can rename or delete groups anytime." at bounding box center [556, 355] width 350 height 26
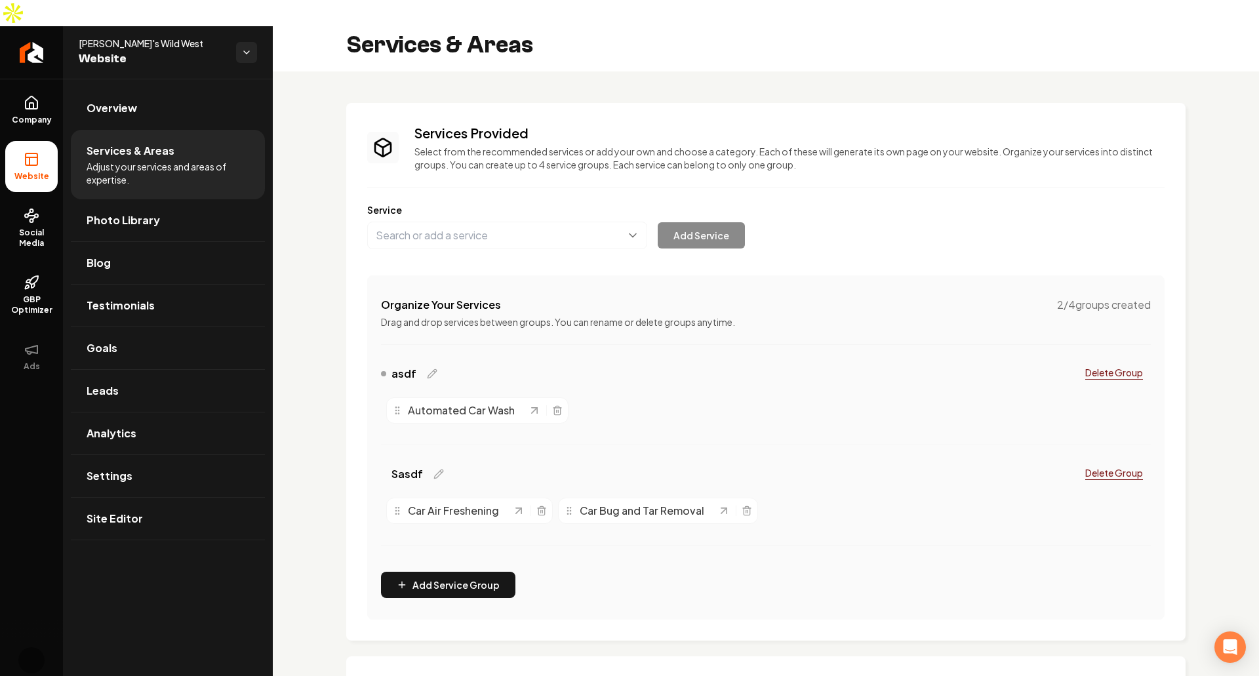
click at [953, 496] on div "Car Air Freshening Car Bug and Tar Removal" at bounding box center [766, 510] width 770 height 37
drag, startPoint x: 393, startPoint y: 386, endPoint x: 808, endPoint y: 492, distance: 427.5
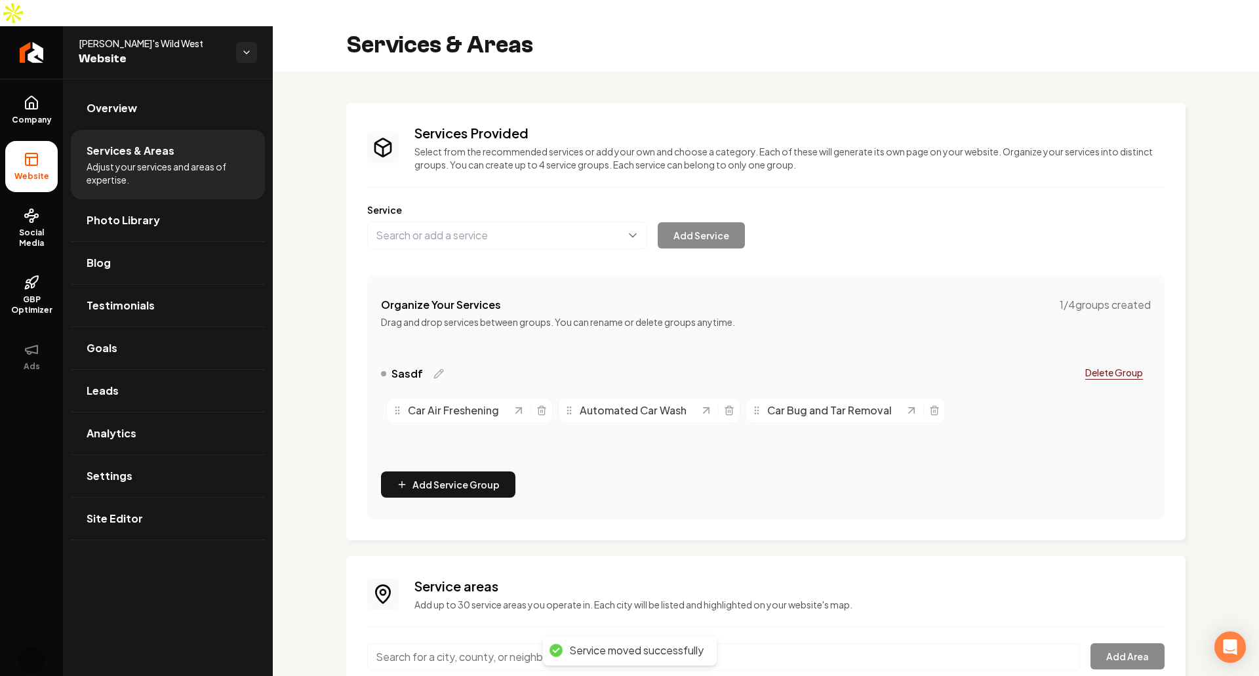
click at [661, 653] on div "Service moved successfully" at bounding box center [636, 651] width 134 height 14
click at [945, 402] on div "Sasdf Delete Group Car Air Freshening Automated Car Wash Car Bug and Tar Removal" at bounding box center [766, 411] width 770 height 100
click at [663, 297] on div "Organize Your Services 1 / 4 groups created" at bounding box center [766, 305] width 770 height 16
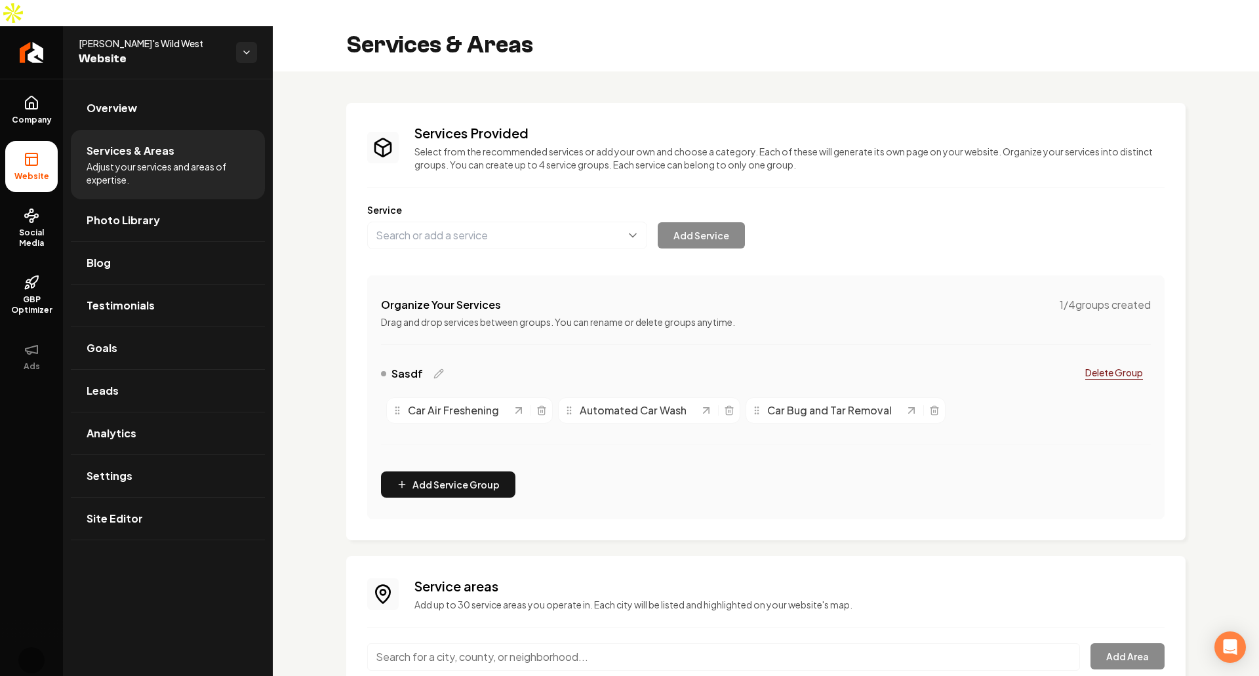
click at [663, 297] on div "Organize Your Services 1 / 4 groups created" at bounding box center [766, 305] width 770 height 16
click at [719, 315] on p "Drag and drop services between groups. You can rename or delete groups anytime." at bounding box center [766, 321] width 770 height 13
drag, startPoint x: 566, startPoint y: 380, endPoint x: 386, endPoint y: 378, distance: 179.6
click at [391, 405] on circle "Main content area" at bounding box center [391, 405] width 1 height 1
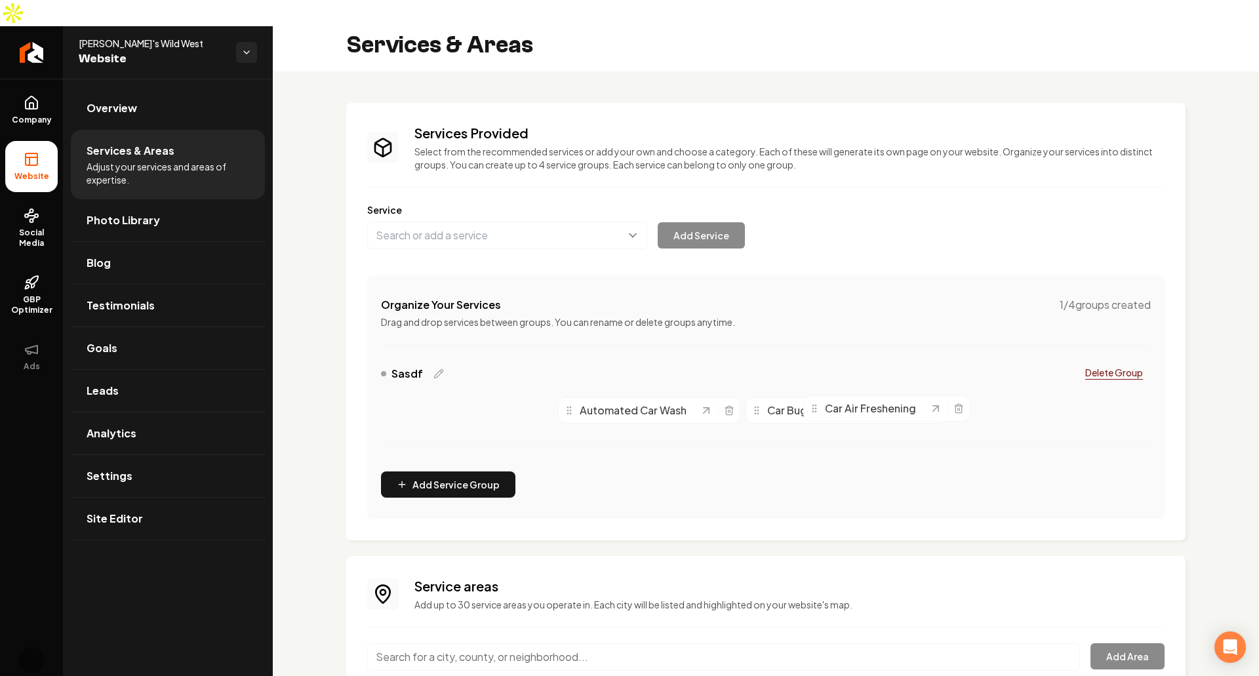
drag, startPoint x: 418, startPoint y: 389, endPoint x: 848, endPoint y: 380, distance: 429.4
click at [848, 400] on div "Car Air Freshening" at bounding box center [869, 408] width 120 height 16
click at [461, 471] on button "Add Service Group" at bounding box center [448, 484] width 134 height 26
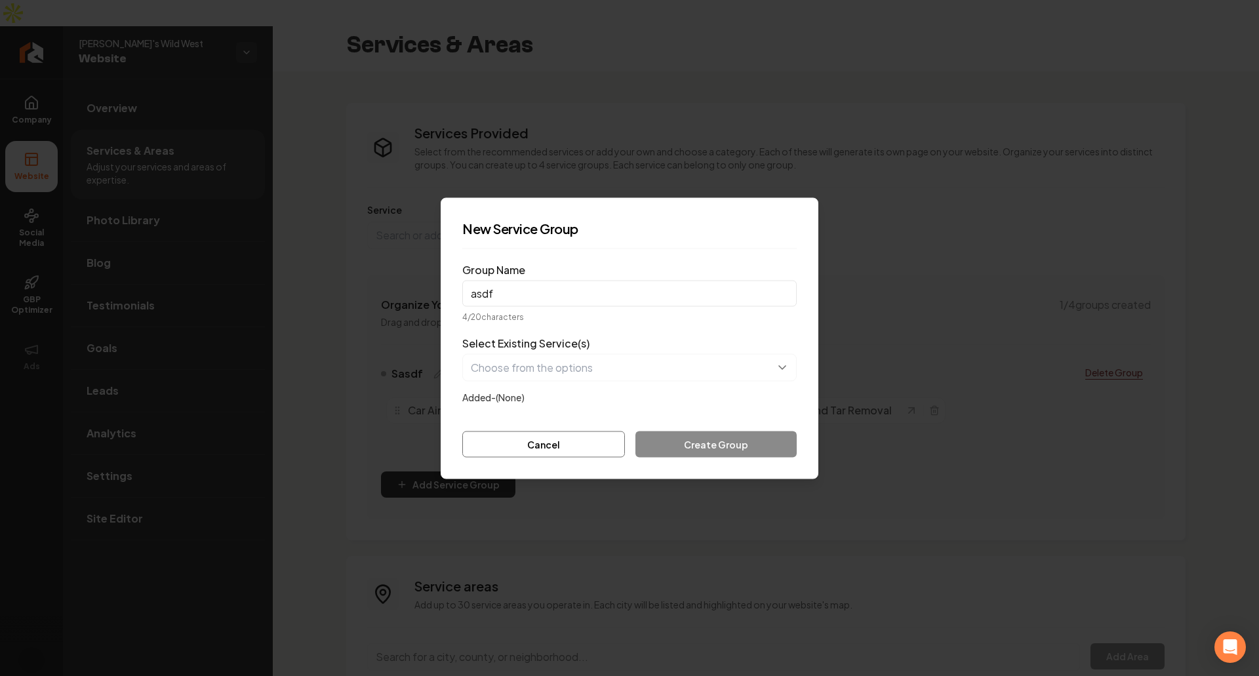
type input "asdf"
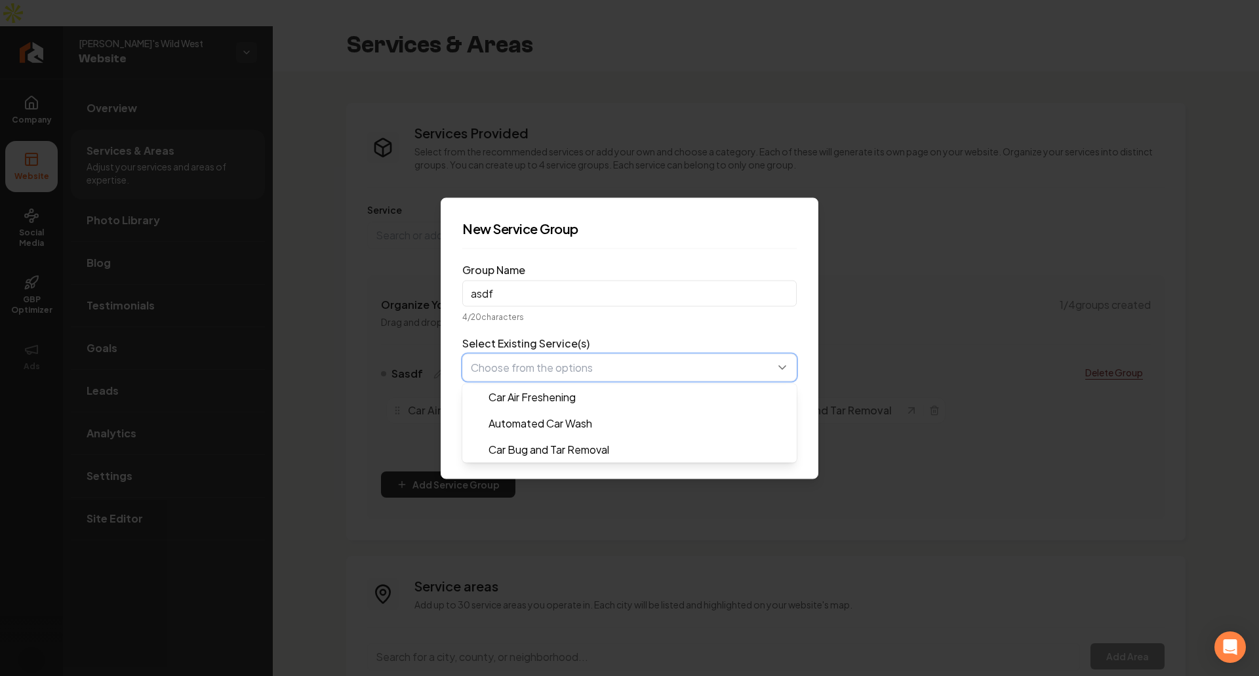
click at [639, 378] on button "button" at bounding box center [629, 367] width 334 height 28
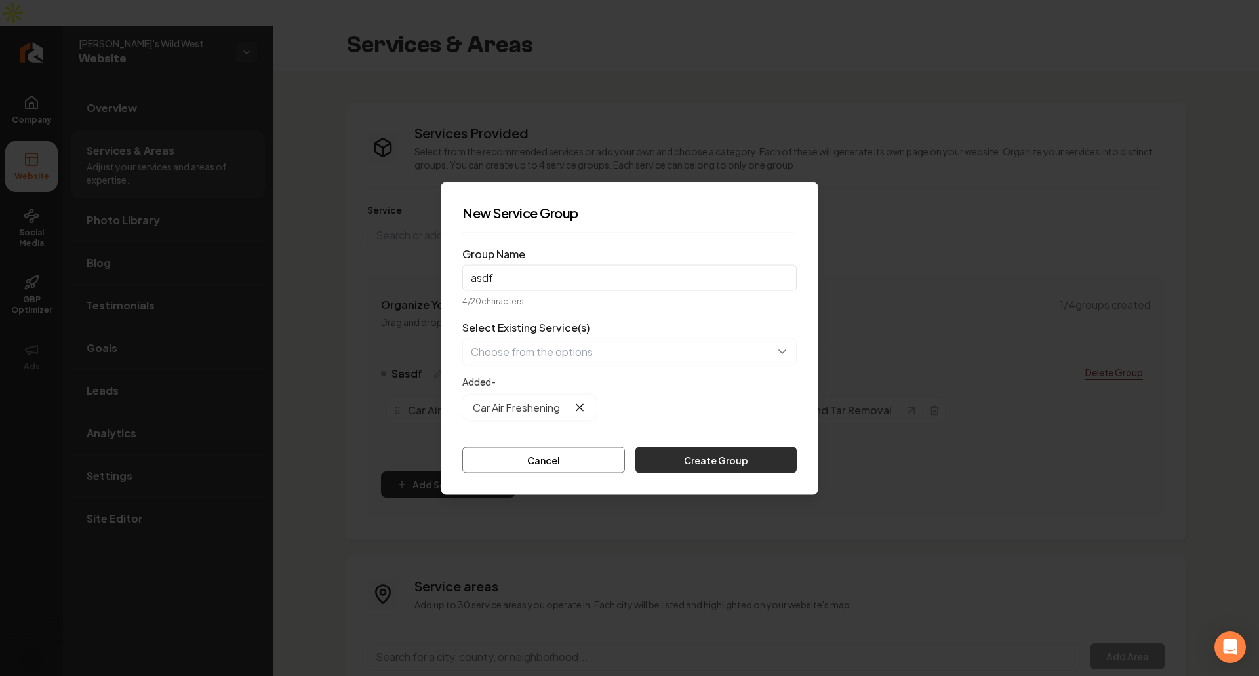
click at [719, 458] on button "Create Group" at bounding box center [715, 459] width 161 height 26
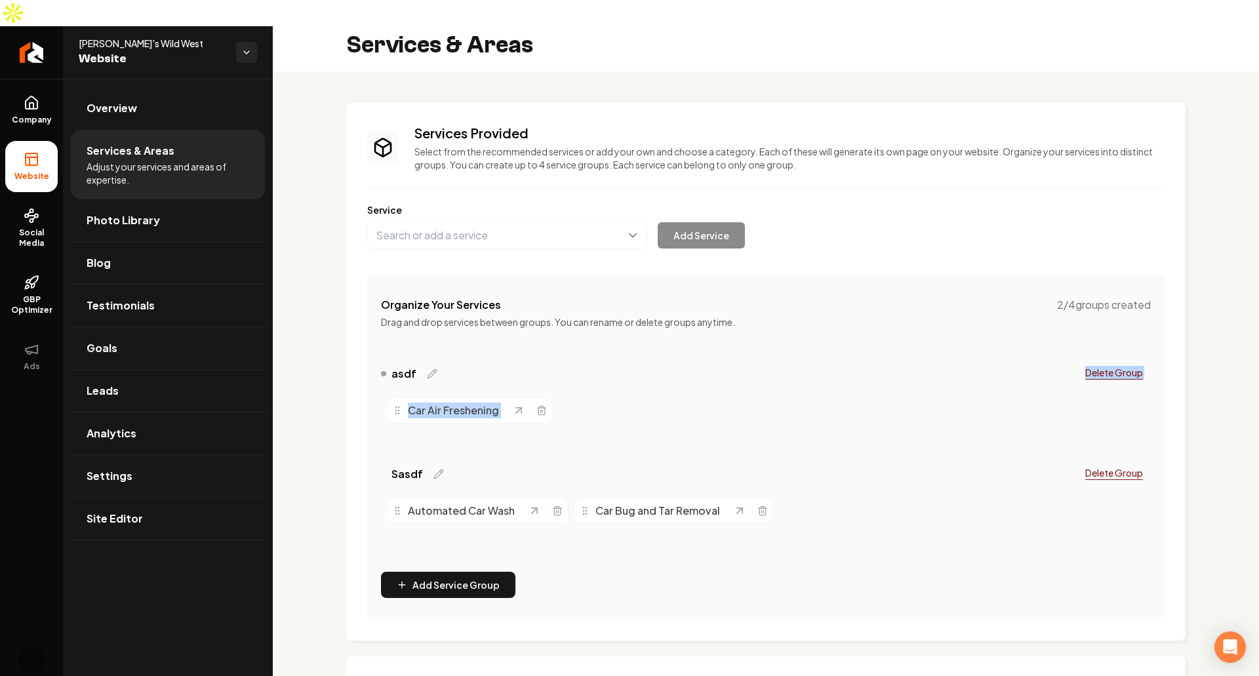
drag, startPoint x: 391, startPoint y: 450, endPoint x: 640, endPoint y: 338, distance: 272.8
click at [623, 361] on div "asdf Delete Group Car Air Freshening Sasdf Delete Group Automated Car Wash Car …" at bounding box center [766, 461] width 770 height 201
click at [650, 361] on div "asdf Delete Group" at bounding box center [766, 376] width 770 height 31
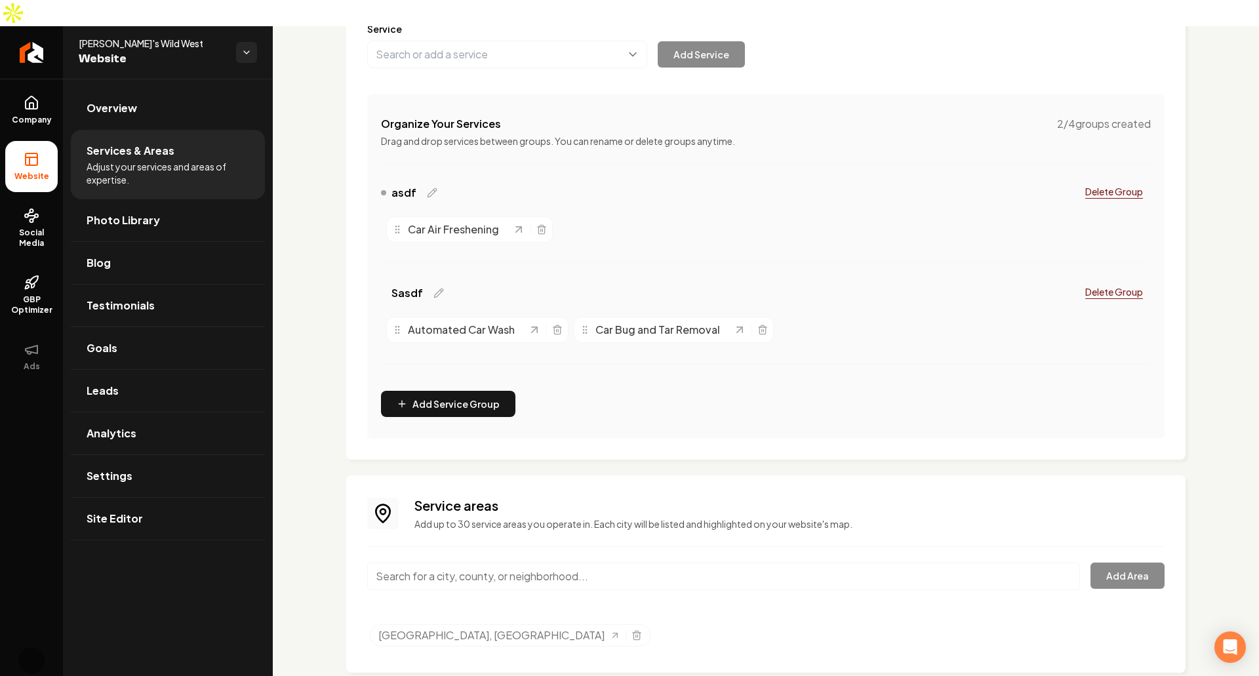
scroll to position [0, 0]
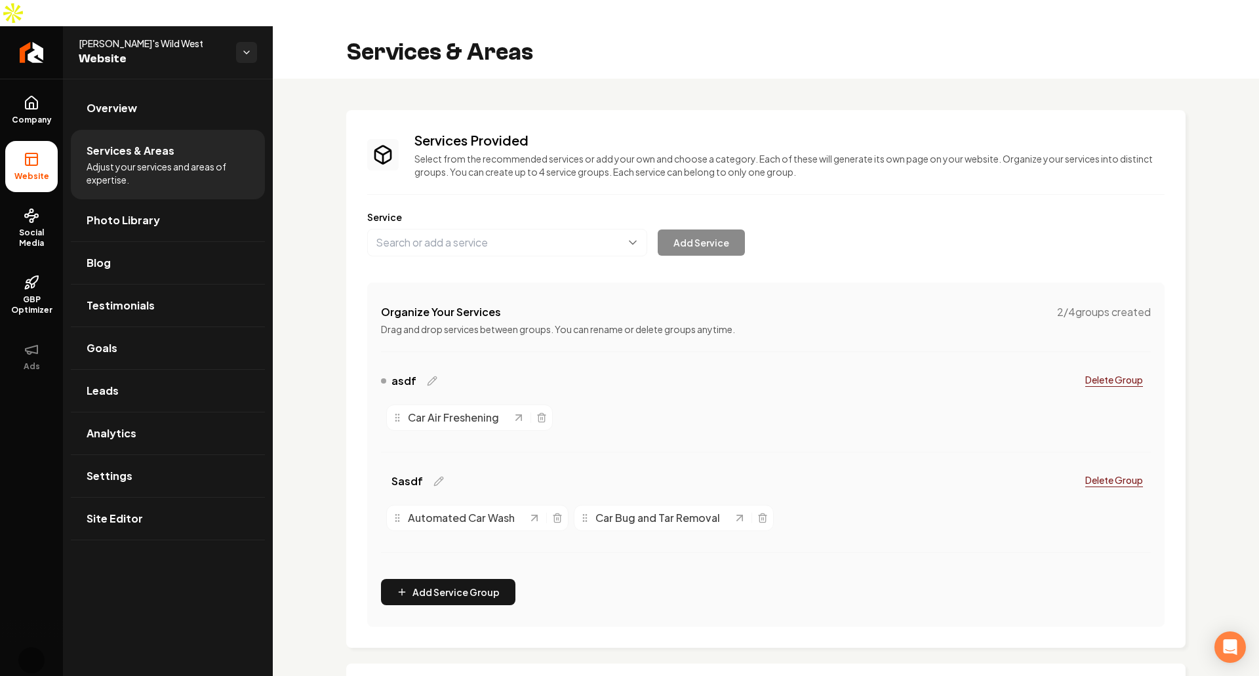
click at [925, 468] on div "Sasdf Delete Group" at bounding box center [766, 483] width 770 height 31
click at [909, 152] on p "Select from the recommended services or add your own and choose a category. Eac…" at bounding box center [789, 165] width 750 height 26
